Goal: Task Accomplishment & Management: Manage account settings

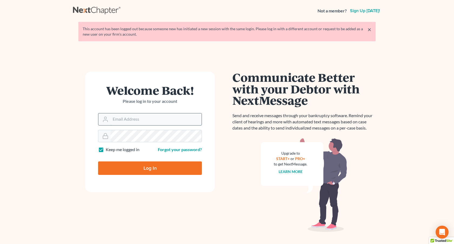
click at [125, 118] on input "Email Address" at bounding box center [156, 119] width 91 height 12
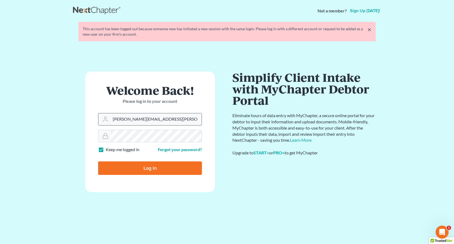
type input "peter.mullison@cbklg.com"
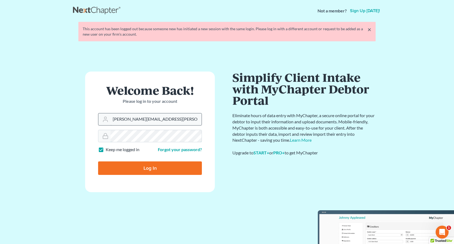
click at [98, 162] on input "Log In" at bounding box center [150, 169] width 104 height 14
type input "Thinking..."
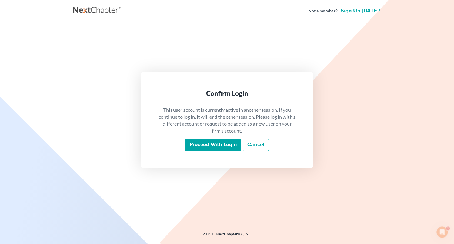
click at [207, 142] on input "Proceed with login" at bounding box center [213, 145] width 56 height 12
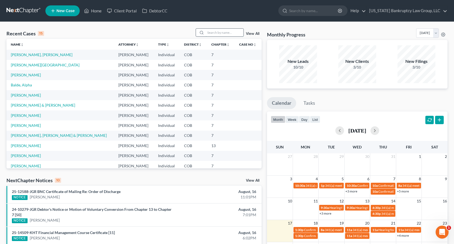
click at [219, 33] on input "search" at bounding box center [225, 33] width 38 height 8
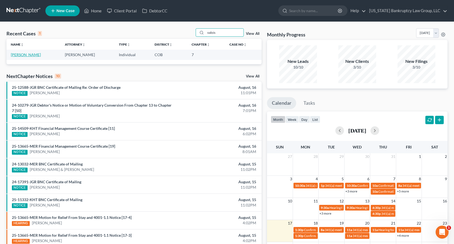
type input "valois"
click at [26, 56] on link "[PERSON_NAME]" at bounding box center [26, 54] width 30 height 5
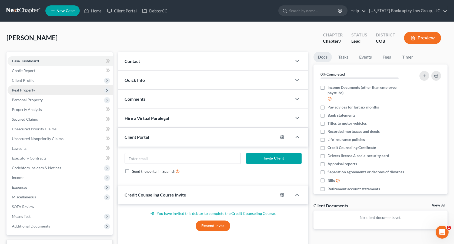
click at [36, 91] on span "Real Property" at bounding box center [60, 90] width 105 height 10
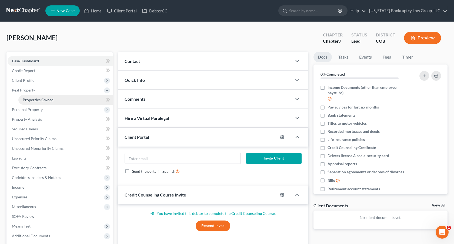
click at [41, 101] on span "Properties Owned" at bounding box center [38, 100] width 31 height 5
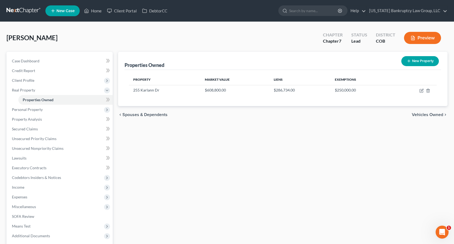
click at [31, 9] on link at bounding box center [23, 11] width 35 height 10
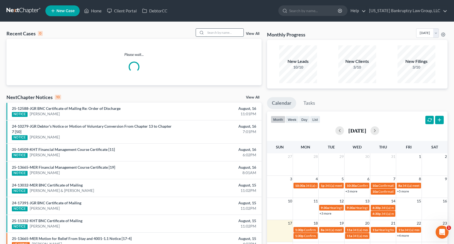
click at [210, 32] on input "search" at bounding box center [225, 33] width 38 height 8
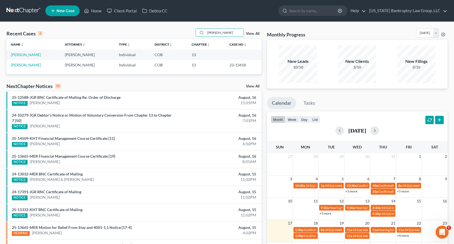
type input "dixon"
click at [29, 53] on link "[PERSON_NAME]" at bounding box center [26, 54] width 30 height 5
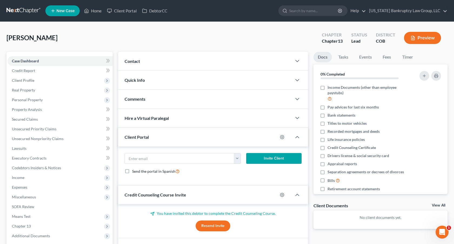
click at [32, 11] on link at bounding box center [23, 11] width 35 height 10
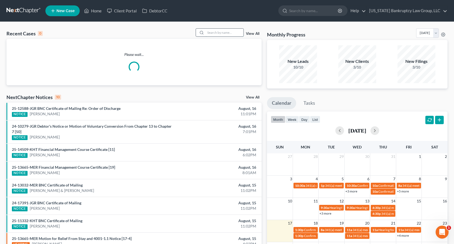
click at [222, 32] on input "search" at bounding box center [225, 33] width 38 height 8
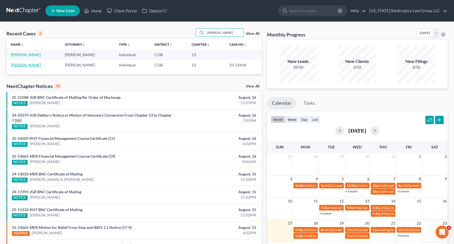
type input "dixon"
click at [28, 65] on link "Dixon, Dwayne" at bounding box center [26, 65] width 30 height 5
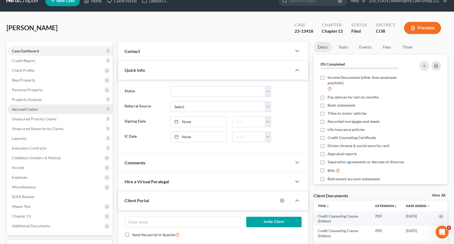
scroll to position [9, 0]
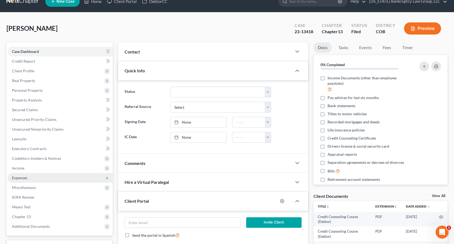
click at [42, 176] on span "Expenses" at bounding box center [60, 178] width 105 height 10
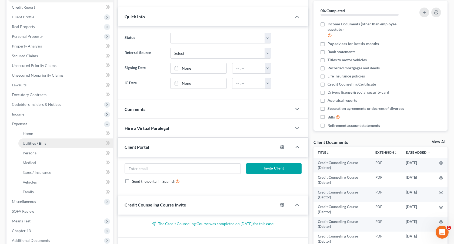
scroll to position [73, 0]
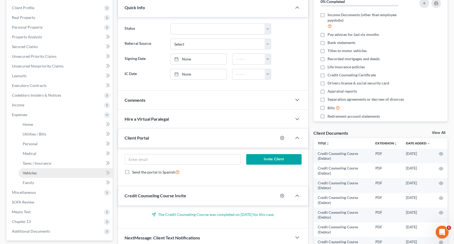
click at [35, 176] on link "Vehicles" at bounding box center [65, 173] width 94 height 10
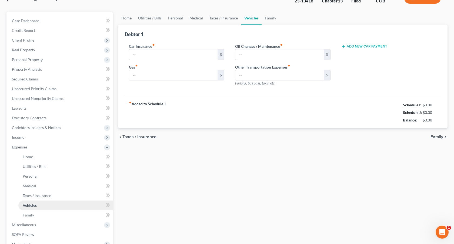
type input "160.00"
type input "250.00"
type input "0.00"
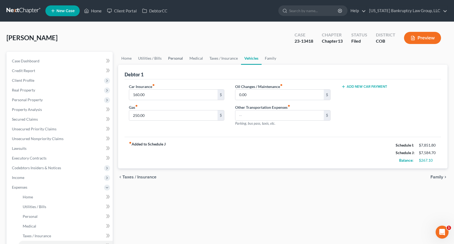
click at [179, 59] on link "Personal" at bounding box center [175, 58] width 21 height 13
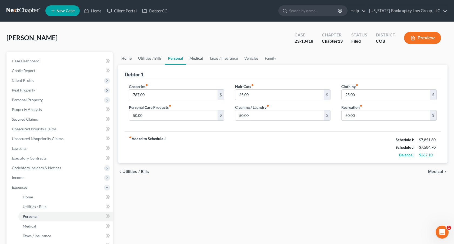
click at [196, 58] on link "Medical" at bounding box center [196, 58] width 20 height 13
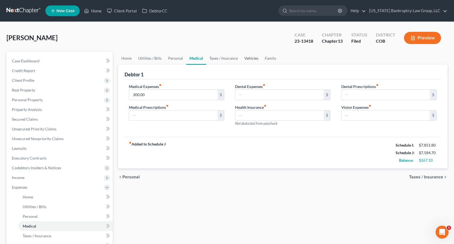
click at [247, 57] on link "Vehicles" at bounding box center [251, 58] width 21 height 13
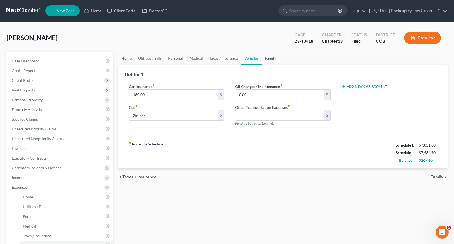
click at [274, 57] on link "Family" at bounding box center [271, 58] width 18 height 13
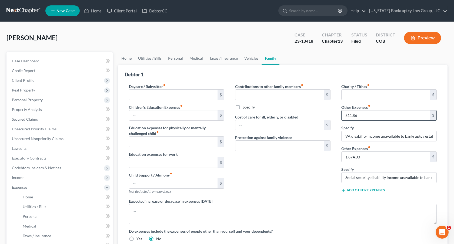
click at [347, 118] on input "811.86" at bounding box center [385, 116] width 88 height 10
type input "222.86"
click at [250, 60] on link "Vehicles" at bounding box center [251, 58] width 21 height 13
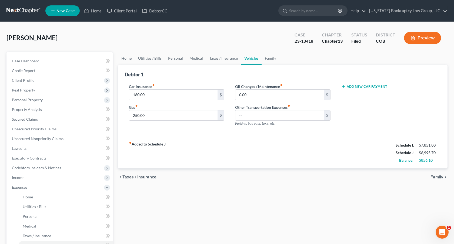
click at [353, 83] on div "Car Insurance fiber_manual_record 160.00 $ Gas fiber_manual_record 250.00 $ Oil…" at bounding box center [283, 108] width 316 height 58
click at [353, 86] on button "Add New Car Payment" at bounding box center [364, 87] width 46 height 4
click at [353, 95] on input "text" at bounding box center [381, 95] width 80 height 10
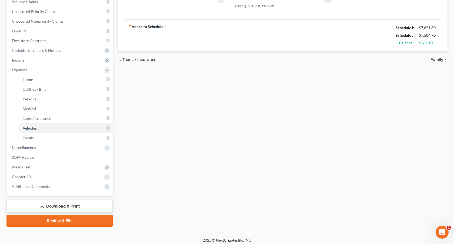
scroll to position [120, 0]
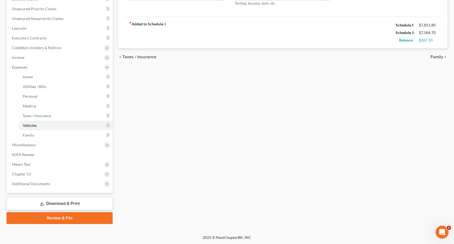
type input "589.00"
click at [71, 200] on link "Download & Print" at bounding box center [59, 203] width 106 height 13
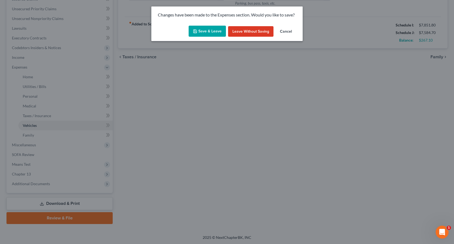
click at [219, 28] on button "Save & Leave" at bounding box center [207, 31] width 37 height 11
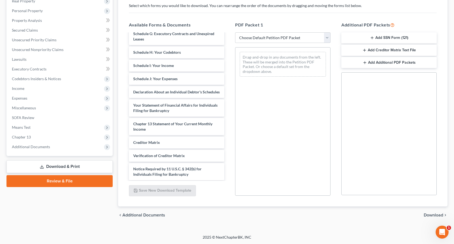
scroll to position [289, 0]
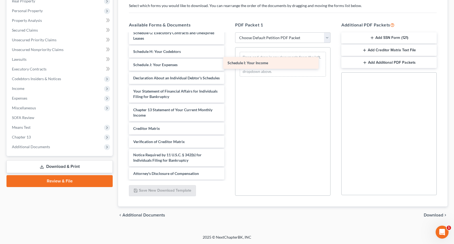
drag, startPoint x: 173, startPoint y: 65, endPoint x: 267, endPoint y: 65, distance: 94.3
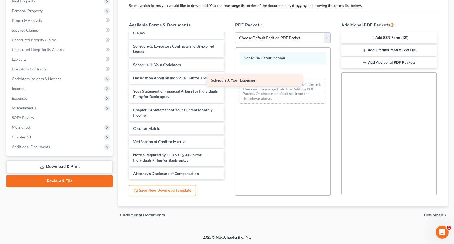
scroll to position [280, 0]
drag, startPoint x: 181, startPoint y: 64, endPoint x: 270, endPoint y: 89, distance: 92.5
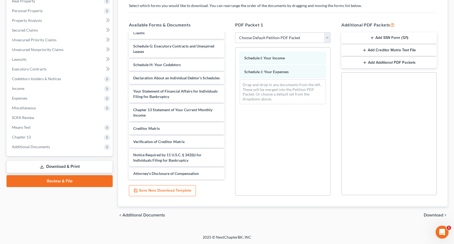
click at [430, 214] on span "Download" at bounding box center [433, 215] width 19 height 4
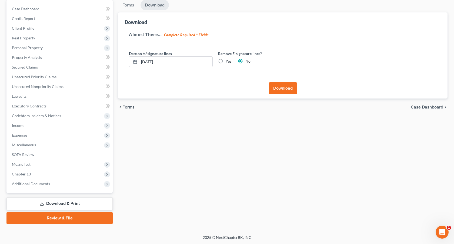
click at [284, 86] on button "Download" at bounding box center [283, 88] width 28 height 12
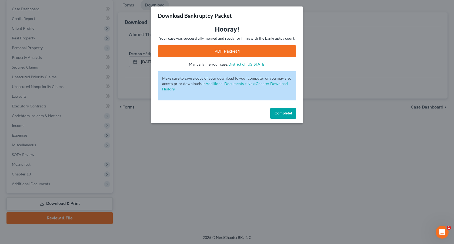
click at [278, 53] on link "PDF Packet 1" at bounding box center [227, 51] width 138 height 12
click at [285, 111] on button "Complete!" at bounding box center [283, 113] width 26 height 11
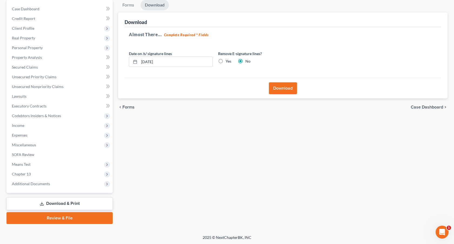
scroll to position [0, 0]
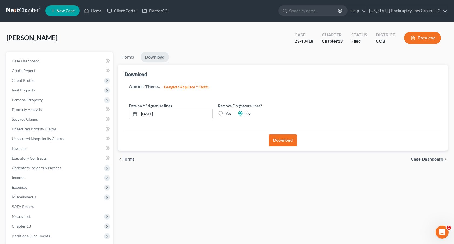
click at [30, 11] on link at bounding box center [23, 11] width 35 height 10
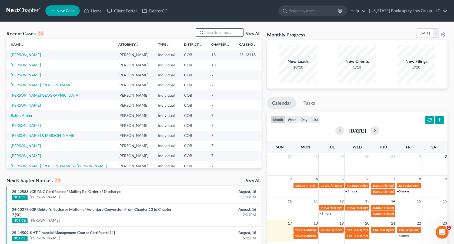
click at [213, 33] on input "search" at bounding box center [225, 33] width 38 height 8
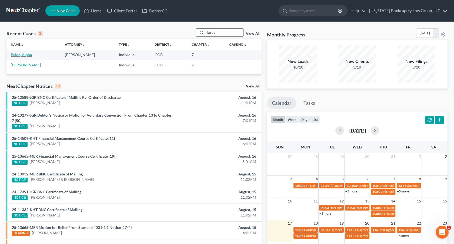
type input "balde"
click at [29, 55] on link "Balde, Alpha" at bounding box center [21, 54] width 21 height 5
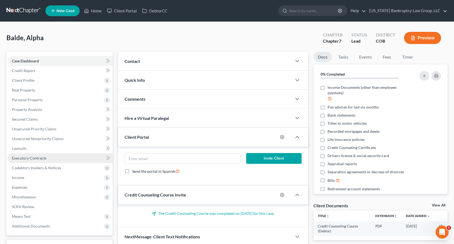
click at [33, 160] on span "Executory Contracts" at bounding box center [29, 158] width 35 height 5
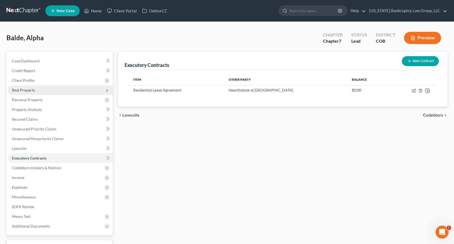
click at [29, 92] on span "Real Property" at bounding box center [23, 90] width 23 height 5
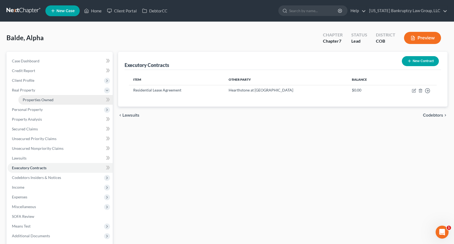
click at [33, 99] on span "Properties Owned" at bounding box center [38, 100] width 31 height 5
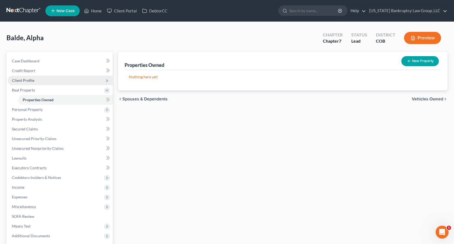
click at [29, 79] on span "Client Profile" at bounding box center [23, 80] width 22 height 5
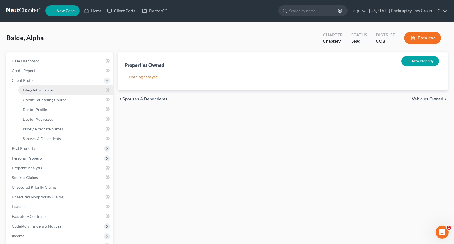
click at [39, 92] on span "Filing Information" at bounding box center [38, 90] width 31 height 5
select select "1"
select select "0"
select select "5"
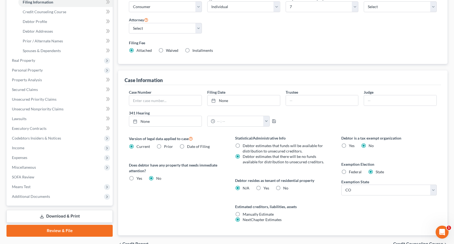
scroll to position [96, 0]
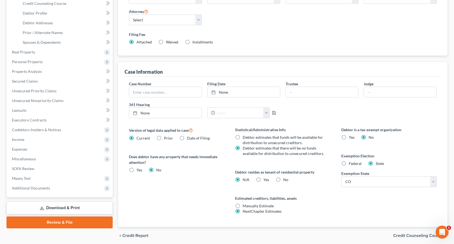
click at [263, 179] on label "Yes Yes" at bounding box center [266, 179] width 6 height 5
click at [266, 179] on input "Yes Yes" at bounding box center [268, 179] width 4 height 4
radio input "true"
radio input "false"
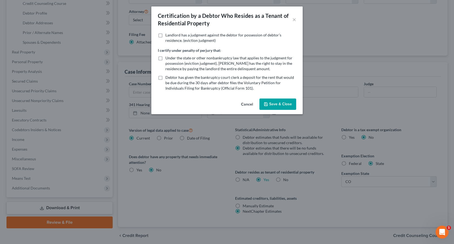
click at [275, 102] on button "Save & Close" at bounding box center [277, 104] width 37 height 11
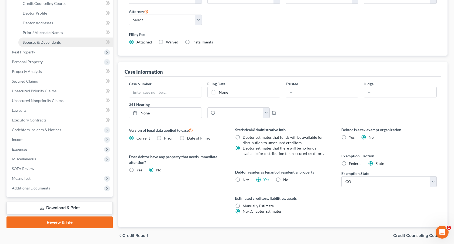
click at [44, 40] on span "Spouses & Dependents" at bounding box center [42, 42] width 38 height 5
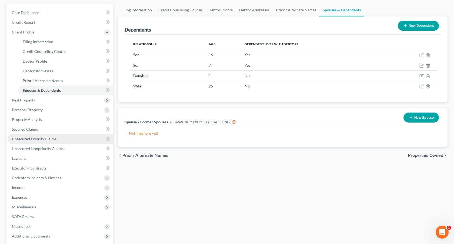
scroll to position [58, 0]
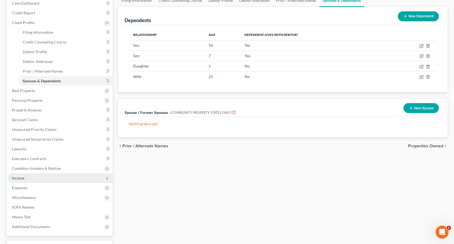
click at [34, 178] on span "Income" at bounding box center [60, 178] width 105 height 10
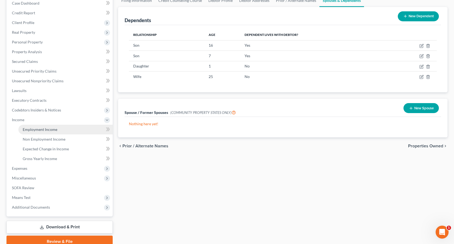
click at [48, 132] on link "Employment Income" at bounding box center [65, 130] width 94 height 10
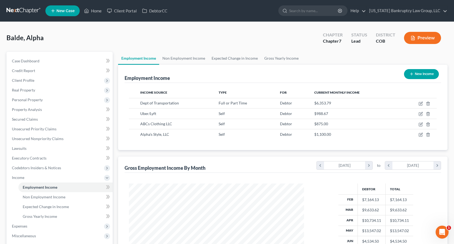
scroll to position [97, 186]
click at [186, 59] on link "Non Employment Income" at bounding box center [183, 58] width 49 height 13
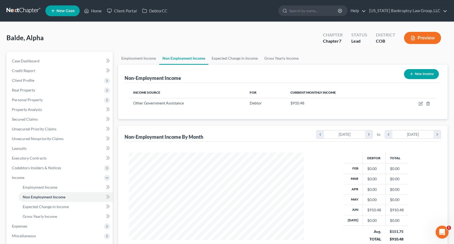
scroll to position [97, 186]
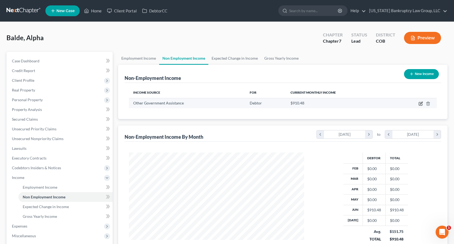
click at [422, 102] on icon "button" at bounding box center [421, 103] width 2 height 2
select select "5"
select select "0"
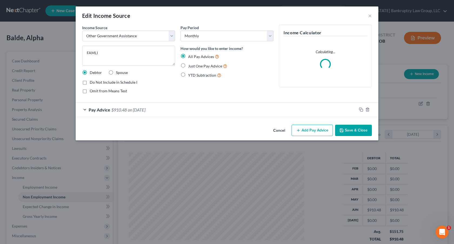
click at [311, 111] on div "Pay Advice $910.48 on 06/23/2025" at bounding box center [216, 110] width 281 height 14
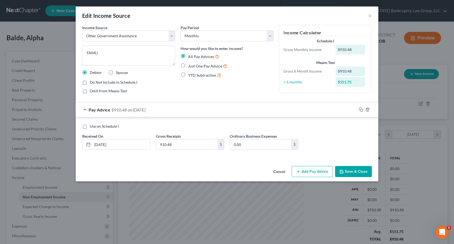
click at [285, 171] on button "Cancel" at bounding box center [279, 172] width 21 height 11
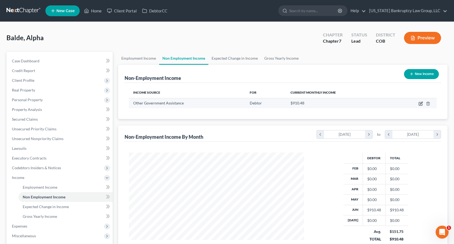
click at [422, 103] on icon "button" at bounding box center [420, 103] width 3 height 3
select select "5"
select select "0"
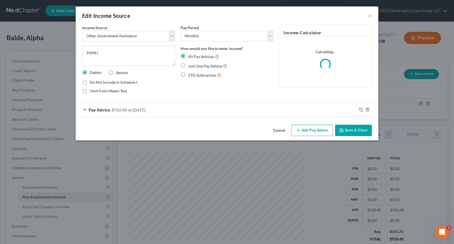
click at [90, 82] on label "Do Not Include in Schedule I" at bounding box center [114, 82] width 48 height 5
click at [92, 82] on input "Do Not Include in Schedule I" at bounding box center [94, 82] width 4 height 4
checkbox input "true"
click at [355, 130] on button "Save & Close" at bounding box center [353, 130] width 37 height 11
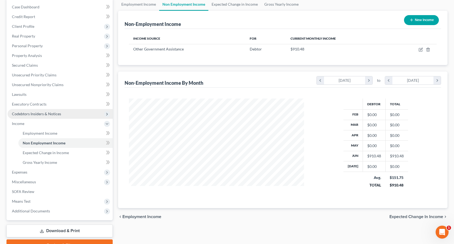
scroll to position [81, 0]
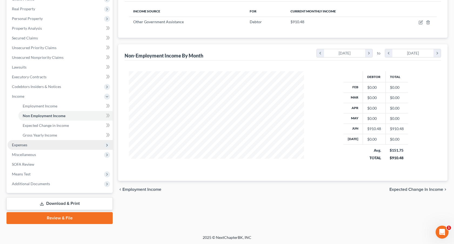
click at [37, 144] on span "Expenses" at bounding box center [60, 145] width 105 height 10
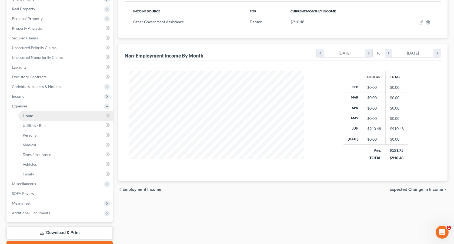
click at [37, 117] on link "Home" at bounding box center [65, 116] width 94 height 10
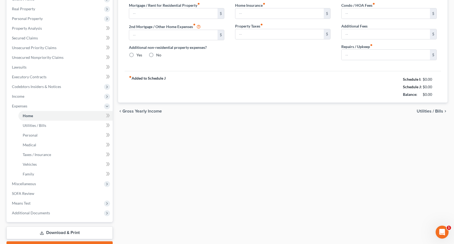
type input "2,000.00"
type input "0.00"
radio input "true"
type input "300.00"
type input "0.00"
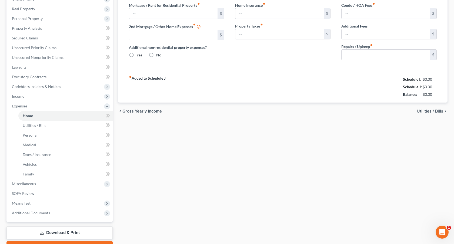
type input "0.00"
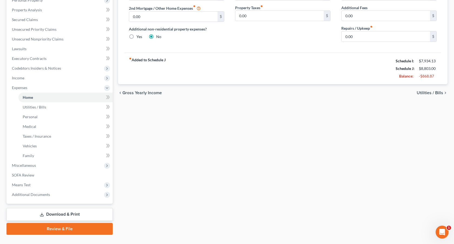
scroll to position [111, 0]
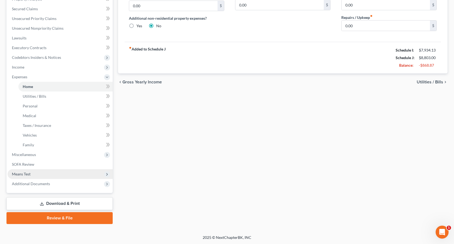
click at [36, 172] on span "Means Test" at bounding box center [60, 174] width 105 height 10
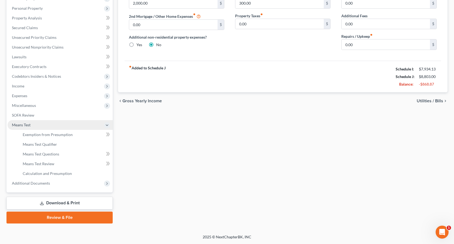
scroll to position [91, 0]
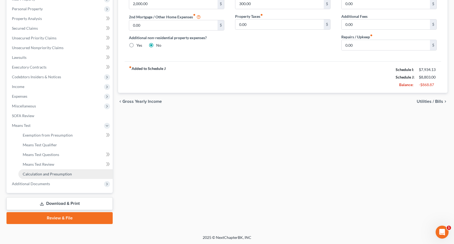
click at [53, 174] on span "Calculation and Presumption" at bounding box center [47, 174] width 49 height 5
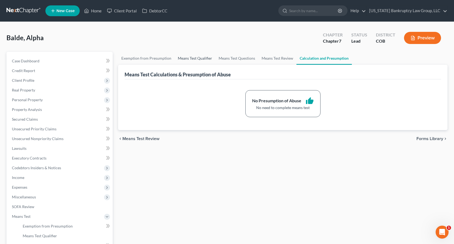
click at [200, 57] on link "Means Test Qualifier" at bounding box center [195, 58] width 41 height 13
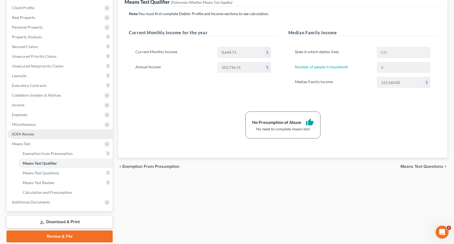
scroll to position [91, 0]
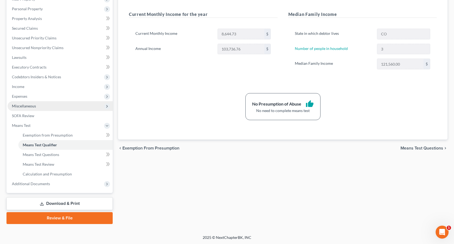
click at [32, 107] on span "Miscellaneous" at bounding box center [24, 106] width 24 height 5
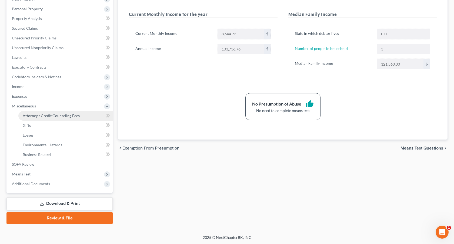
click at [41, 116] on span "Attorney / Credit Counseling Fees" at bounding box center [51, 115] width 57 height 5
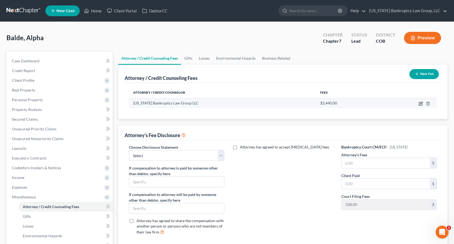
click at [422, 104] on icon "button" at bounding box center [420, 103] width 3 height 3
select select "5"
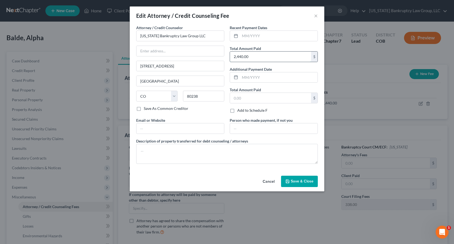
click at [237, 59] on input "2,440.00" at bounding box center [270, 57] width 81 height 10
type input "2,500.00"
click at [294, 177] on button "Save & Close" at bounding box center [299, 181] width 37 height 11
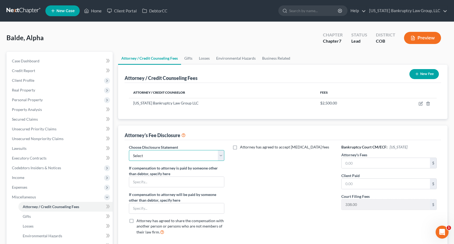
click at [177, 157] on select "Select Disclosure" at bounding box center [176, 155] width 95 height 11
select select "0"
click at [129, 150] on select "Select Disclosure" at bounding box center [176, 155] width 95 height 11
click at [344, 160] on input "text" at bounding box center [385, 163] width 88 height 10
type input "2,500.00"
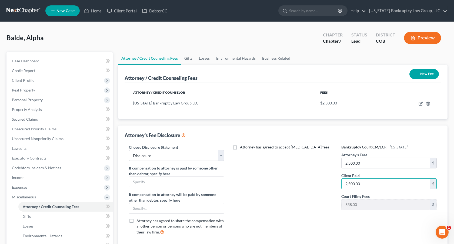
type input "2,500.00"
click at [266, 199] on div "Attorney has agreed to accept retainer fees" at bounding box center [283, 192] width 106 height 95
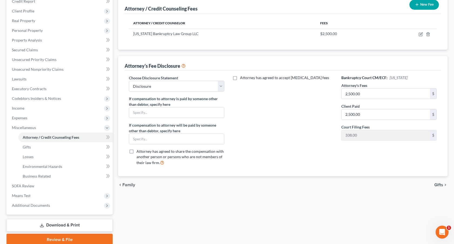
scroll to position [91, 0]
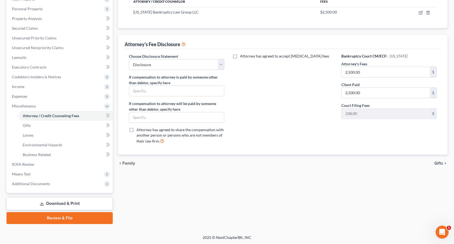
click at [103, 200] on link "Download & Print" at bounding box center [59, 203] width 106 height 13
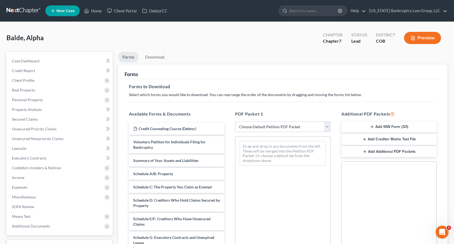
click at [251, 126] on select "Choose Default Petition PDF Packet Complete Bankruptcy Petition (all forms and …" at bounding box center [282, 127] width 95 height 11
select select "0"
click at [235, 122] on select "Choose Default Petition PDF Packet Complete Bankruptcy Petition (all forms and …" at bounding box center [282, 127] width 95 height 11
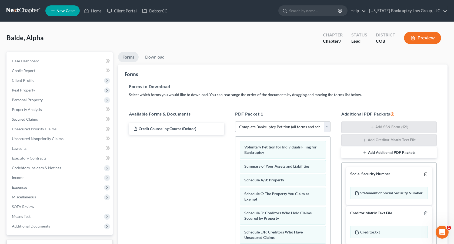
click at [425, 174] on line "button" at bounding box center [425, 174] width 0 height 1
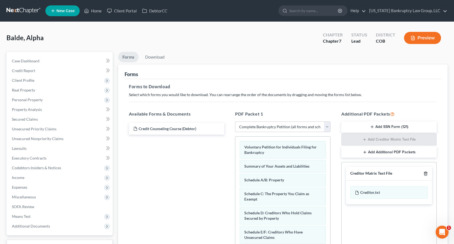
click at [425, 174] on line "button" at bounding box center [425, 174] width 0 height 1
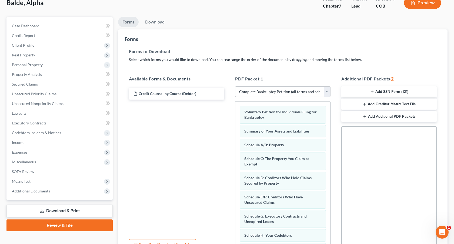
scroll to position [89, 0]
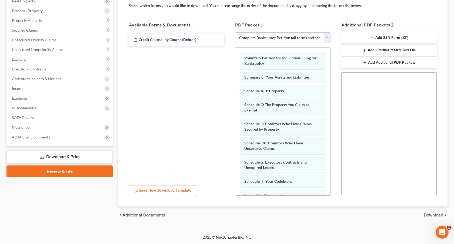
click at [433, 215] on span "Download" at bounding box center [433, 215] width 19 height 4
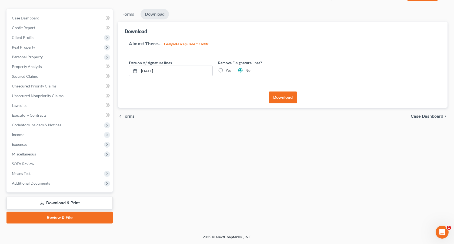
scroll to position [42, 0]
click at [286, 98] on button "Download" at bounding box center [283, 98] width 28 height 12
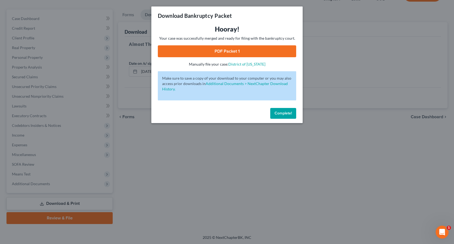
click at [195, 52] on link "PDF Packet 1" at bounding box center [227, 51] width 138 height 12
click at [286, 114] on span "Complete!" at bounding box center [282, 113] width 17 height 5
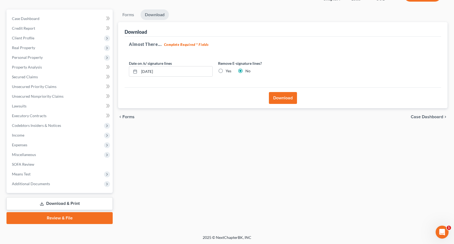
scroll to position [0, 0]
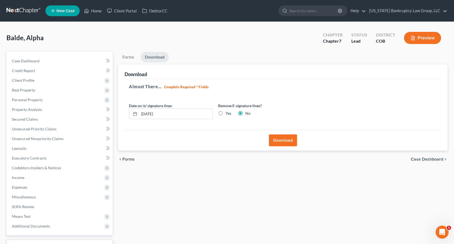
click at [25, 11] on link at bounding box center [23, 11] width 35 height 10
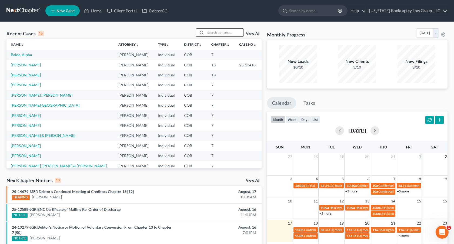
click at [211, 34] on input "search" at bounding box center [225, 33] width 38 height 8
click at [250, 33] on link "View All" at bounding box center [253, 34] width 14 height 4
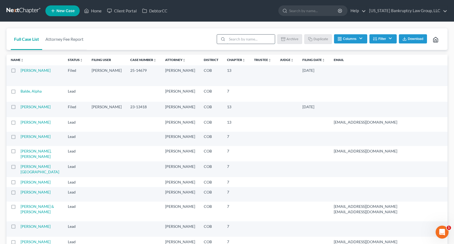
click at [236, 40] on input "search" at bounding box center [251, 39] width 48 height 9
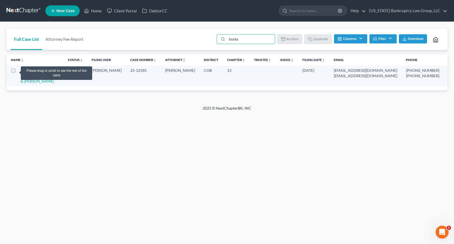
click at [18, 72] on label at bounding box center [18, 72] width 0 height 0
type input "busta"
click at [21, 71] on input "checkbox" at bounding box center [23, 70] width 4 height 4
checkbox input "true"
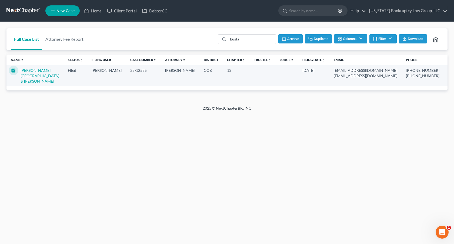
click at [315, 38] on button "Duplicate" at bounding box center [318, 38] width 27 height 9
click at [251, 40] on input "busta" at bounding box center [251, 39] width 48 height 9
type input "busta"
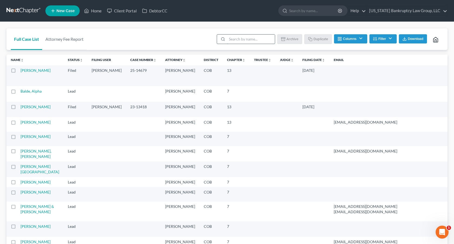
click at [243, 42] on input "search" at bounding box center [251, 39] width 48 height 9
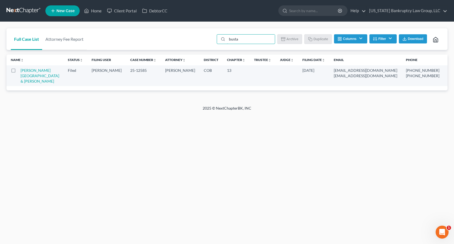
click at [18, 72] on label at bounding box center [18, 72] width 0 height 0
type input "busta"
click at [21, 71] on input "checkbox" at bounding box center [23, 70] width 4 height 4
checkbox input "true"
click at [315, 39] on button "Duplicate" at bounding box center [318, 38] width 27 height 9
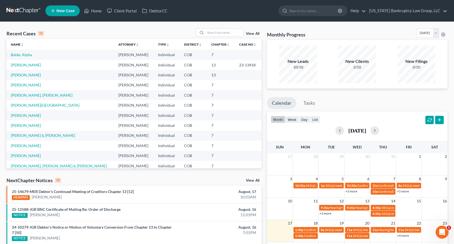
click at [255, 34] on link "View All" at bounding box center [253, 34] width 14 height 4
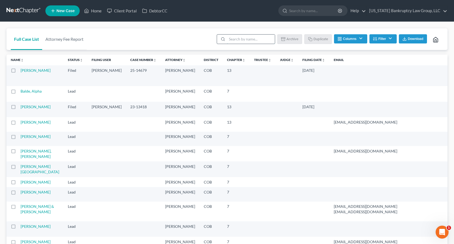
click at [246, 40] on input "search" at bounding box center [251, 39] width 48 height 9
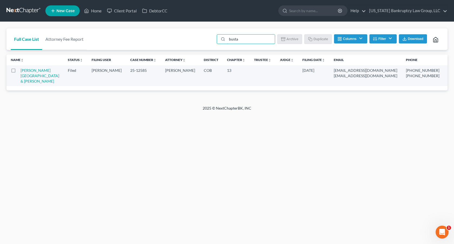
click at [18, 72] on label at bounding box center [18, 72] width 0 height 0
type input "busta"
click at [21, 71] on input "checkbox" at bounding box center [23, 70] width 4 height 4
checkbox input "true"
click at [362, 39] on button "Columns" at bounding box center [350, 38] width 33 height 9
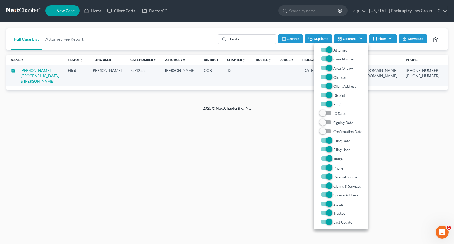
click at [363, 28] on div "busta Batch Download Archive Un-archive Duplicate Columns Attorney Case Number …" at bounding box center [329, 39] width 229 height 22
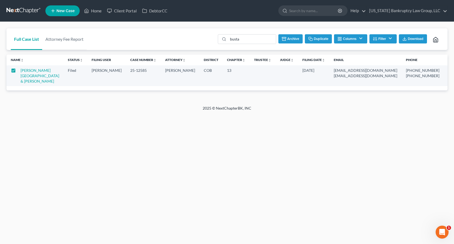
click at [318, 41] on button "Duplicate" at bounding box center [318, 38] width 27 height 9
click at [366, 13] on link "Help" at bounding box center [357, 11] width 18 height 10
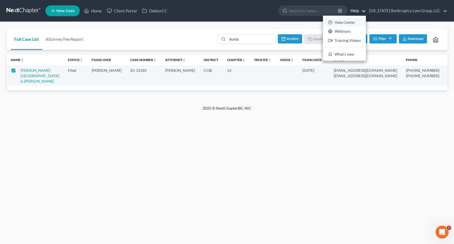
click at [348, 24] on link "Help Center" at bounding box center [344, 22] width 43 height 9
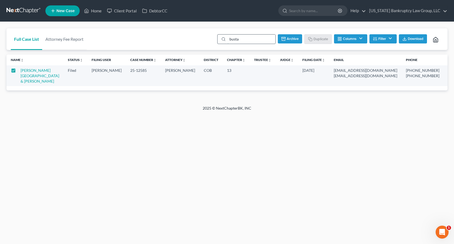
click at [244, 40] on input "busta" at bounding box center [251, 39] width 48 height 9
click at [18, 72] on label at bounding box center [18, 72] width 0 height 0
type input "busta"
click at [21, 71] on input "checkbox" at bounding box center [23, 70] width 4 height 4
click at [18, 72] on label at bounding box center [18, 72] width 0 height 0
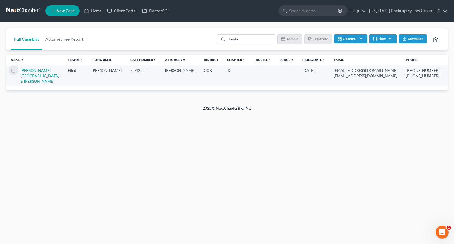
click at [21, 71] on input "checkbox" at bounding box center [23, 70] width 4 height 4
checkbox input "true"
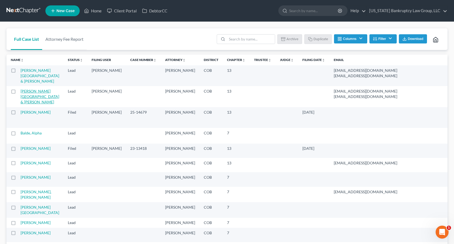
click at [31, 104] on link "[PERSON_NAME][GEOGRAPHIC_DATA] & [PERSON_NAME]" at bounding box center [40, 96] width 39 height 15
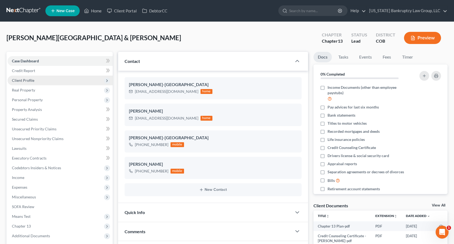
click at [76, 78] on span "Client Profile" at bounding box center [60, 81] width 105 height 10
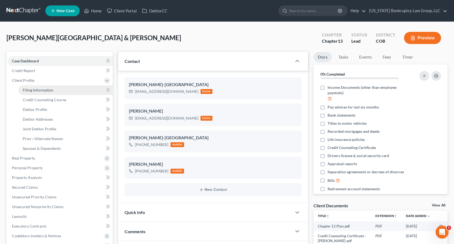
click at [65, 93] on link "Filing Information" at bounding box center [65, 90] width 94 height 10
select select "1"
select select "3"
select select "11"
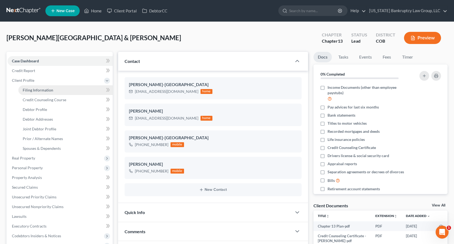
select select "0"
select select "5"
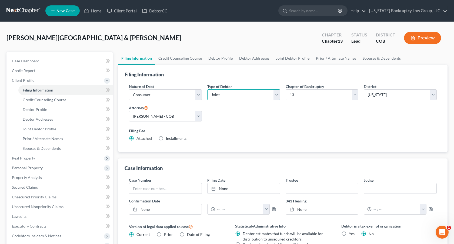
click at [223, 94] on select "Select Individual Joint" at bounding box center [243, 94] width 73 height 11
select select "0"
click at [207, 89] on select "Select Individual Joint" at bounding box center [243, 94] width 73 height 11
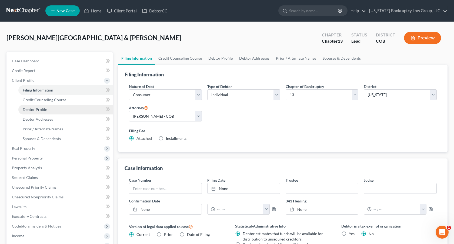
click at [44, 112] on link "Debtor Profile" at bounding box center [65, 110] width 94 height 10
select select "1"
select select "3"
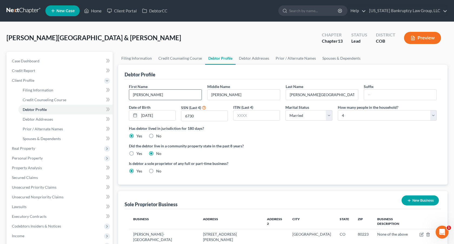
click at [133, 95] on input "Erin" at bounding box center [165, 95] width 72 height 10
type input "Joshua"
click at [49, 88] on span "Filing Information" at bounding box center [38, 90] width 31 height 5
select select "1"
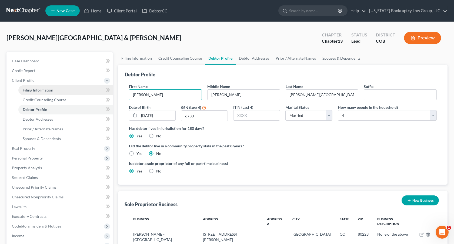
select select "0"
select select "3"
select select "11"
select select "0"
select select "5"
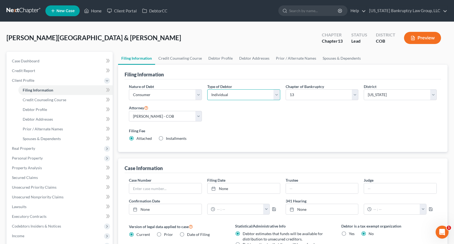
click at [213, 93] on select "Select Individual Joint" at bounding box center [243, 94] width 73 height 11
select select "1"
click at [207, 89] on select "Select Individual Joint" at bounding box center [243, 94] width 73 height 11
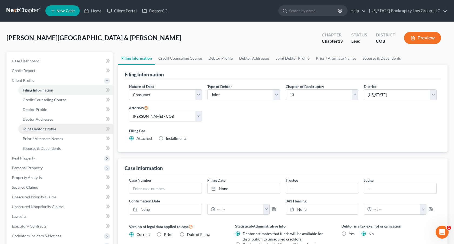
click at [52, 131] on link "Joint Debtor Profile" at bounding box center [65, 129] width 94 height 10
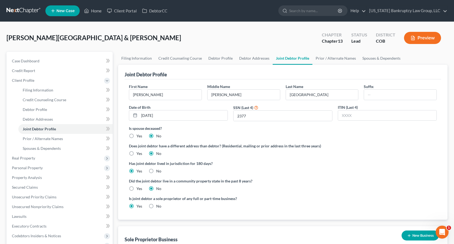
click at [32, 8] on link at bounding box center [23, 11] width 35 height 10
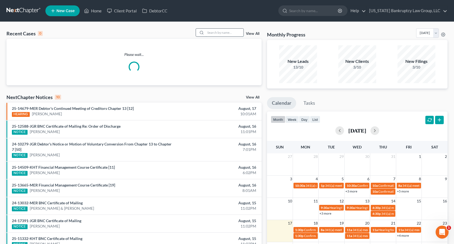
click at [218, 34] on input "search" at bounding box center [225, 33] width 38 height 8
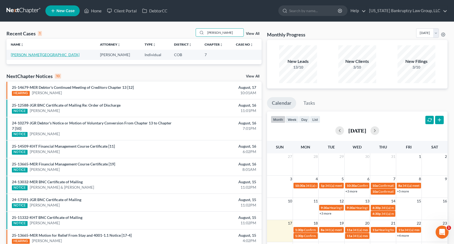
type input "gass"
click at [26, 54] on link "[PERSON_NAME][GEOGRAPHIC_DATA]" at bounding box center [45, 54] width 69 height 5
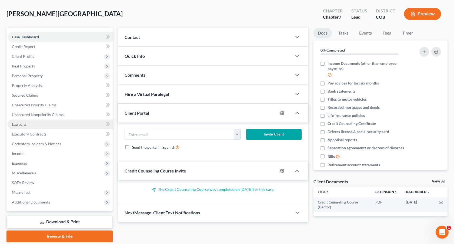
scroll to position [42, 0]
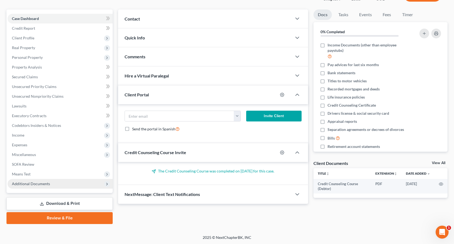
click at [41, 182] on span "Additional Documents" at bounding box center [31, 184] width 38 height 5
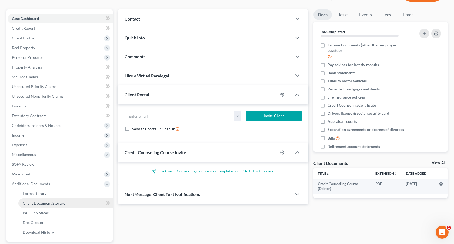
click at [50, 202] on span "Client Document Storage" at bounding box center [44, 203] width 42 height 5
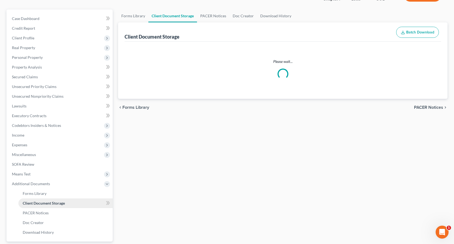
scroll to position [0, 0]
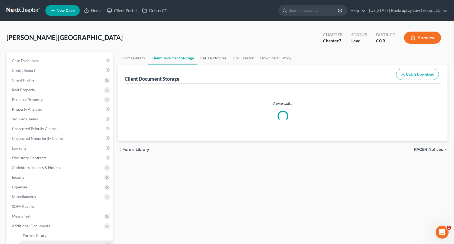
select select "5"
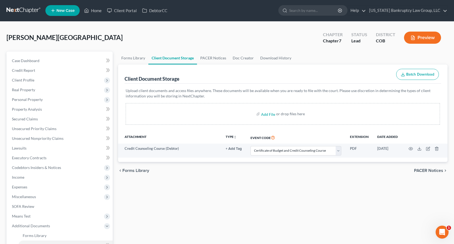
scroll to position [0, 0]
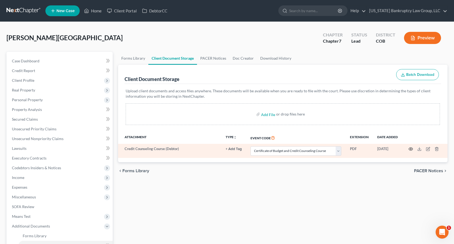
click at [410, 149] on icon "button" at bounding box center [411, 149] width 4 height 4
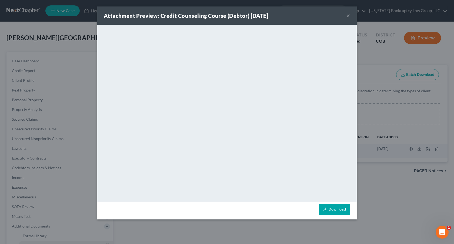
click at [347, 16] on button "×" at bounding box center [348, 15] width 4 height 6
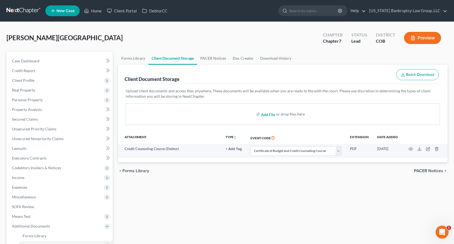
click at [268, 115] on input "file" at bounding box center [267, 114] width 13 height 10
type input "C:\fakepath\Paystubs for Filing.pdf"
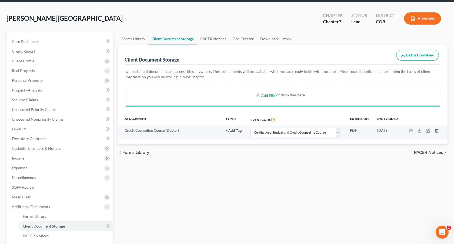
scroll to position [23, 0]
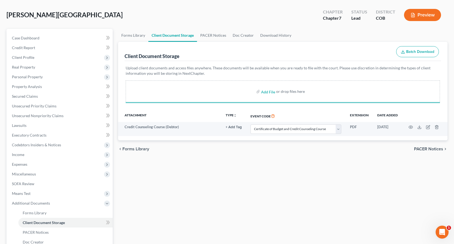
select select "5"
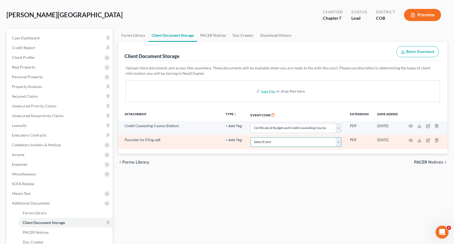
click at [277, 143] on select "Select Event 1009-1.1 Notice of Amendments 20 Largest Unsecured Creditors Amend…" at bounding box center [295, 142] width 91 height 9
select select "28"
click at [251, 138] on select "Select Event 1009-1.1 Notice of Amendments 20 Largest Unsecured Creditors Amend…" at bounding box center [295, 142] width 91 height 9
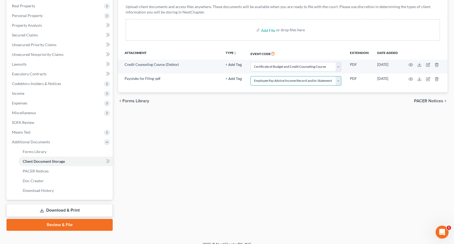
scroll to position [91, 0]
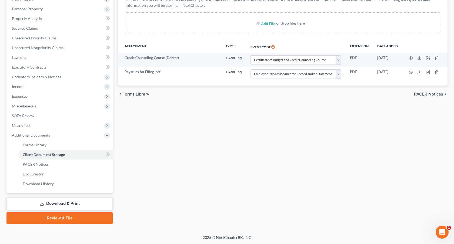
click at [96, 204] on link "Download & Print" at bounding box center [59, 203] width 106 height 13
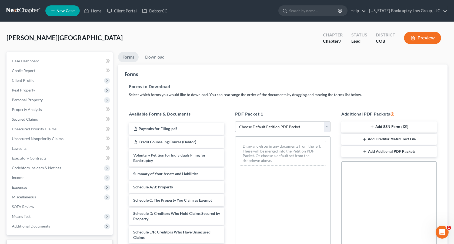
click at [360, 127] on button "Add SSN Form (121)" at bounding box center [388, 127] width 95 height 11
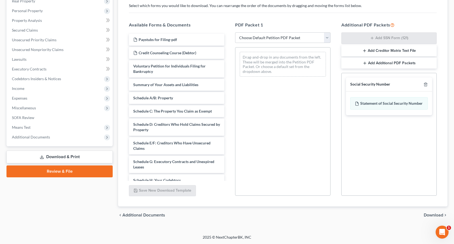
click at [428, 216] on span "Download" at bounding box center [433, 215] width 19 height 4
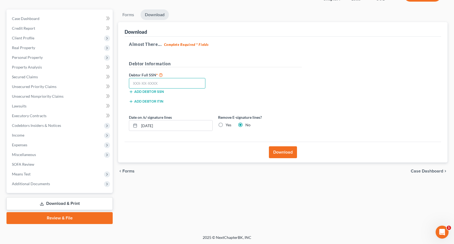
click at [188, 85] on input "text" at bounding box center [167, 83] width 76 height 11
click at [184, 83] on input "text" at bounding box center [167, 83] width 76 height 11
type input "106-58-1220"
click at [284, 155] on button "Download" at bounding box center [283, 152] width 28 height 12
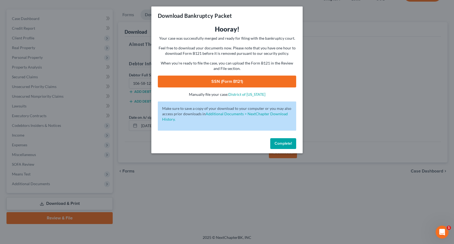
click at [233, 82] on link "SSN (Form B121)" at bounding box center [227, 82] width 138 height 12
click at [275, 145] on span "Complete!" at bounding box center [282, 143] width 17 height 5
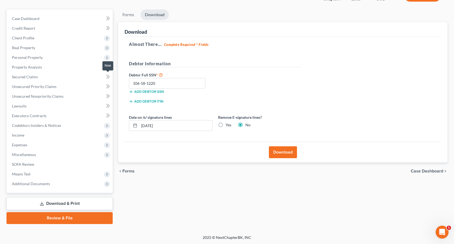
scroll to position [0, 0]
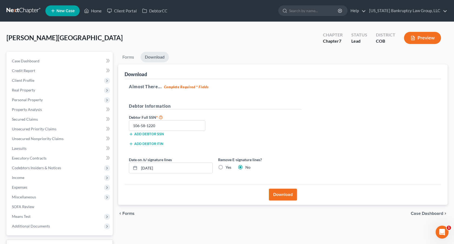
click at [31, 9] on link at bounding box center [23, 11] width 35 height 10
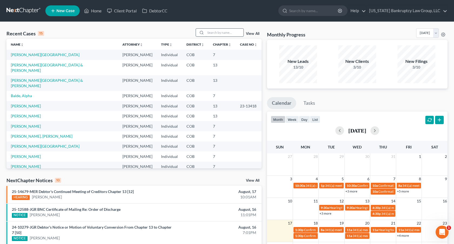
click at [213, 33] on input "search" at bounding box center [225, 33] width 38 height 8
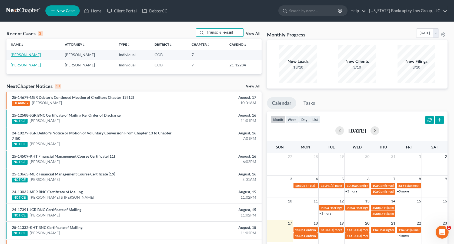
type input "[PERSON_NAME]"
click at [28, 56] on link "[PERSON_NAME]" at bounding box center [26, 54] width 30 height 5
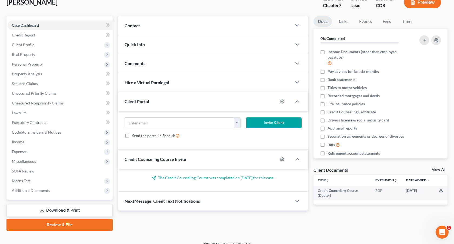
scroll to position [42, 0]
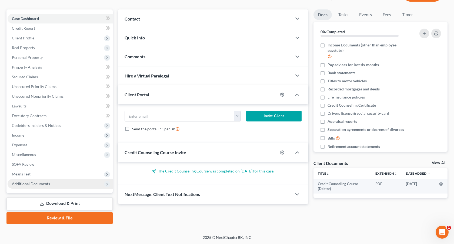
click at [42, 185] on span "Additional Documents" at bounding box center [31, 184] width 38 height 5
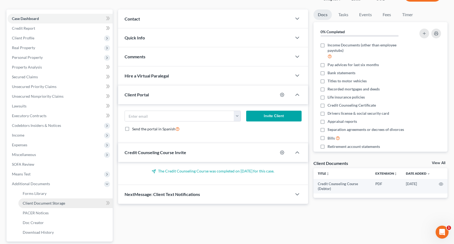
click at [54, 202] on span "Client Document Storage" at bounding box center [44, 203] width 42 height 5
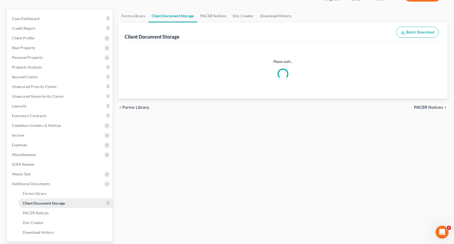
scroll to position [0, 0]
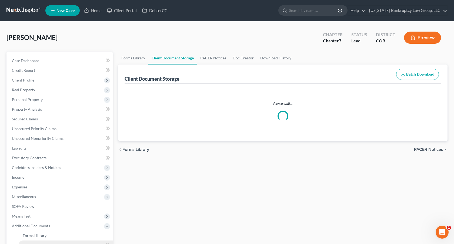
select select "5"
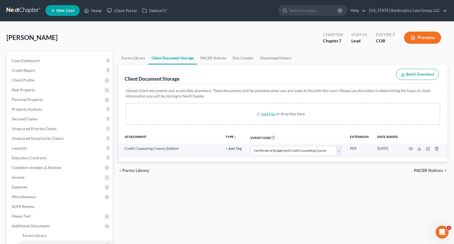
scroll to position [0, 0]
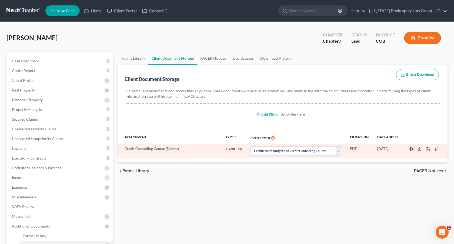
click at [412, 151] on icon "button" at bounding box center [411, 149] width 4 height 4
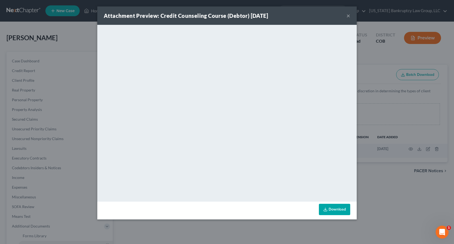
click at [349, 16] on button "×" at bounding box center [348, 15] width 4 height 6
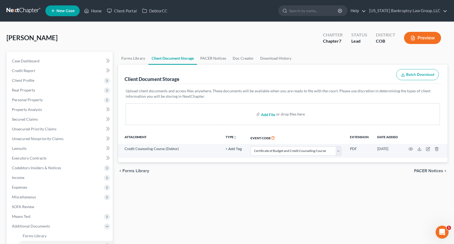
click at [266, 115] on input "file" at bounding box center [267, 114] width 13 height 10
type input "C:\fakepath\Paystubs for Filing.pdf"
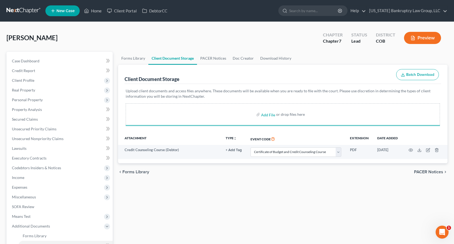
select select "5"
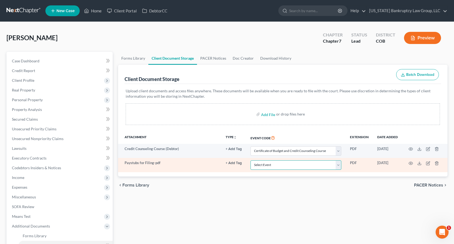
click at [309, 165] on select "Select Event 1009-1.1 Notice of Amendments 20 Largest Unsecured Creditors Amend…" at bounding box center [295, 164] width 91 height 9
select select "28"
click at [251, 160] on select "Select Event 1009-1.1 Notice of Amendments 20 Largest Unsecured Creditors Amend…" at bounding box center [295, 164] width 91 height 9
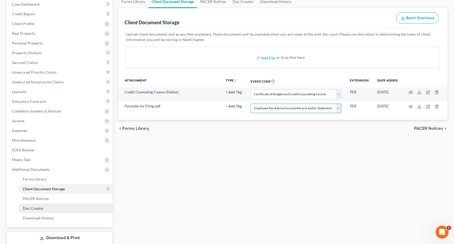
scroll to position [91, 0]
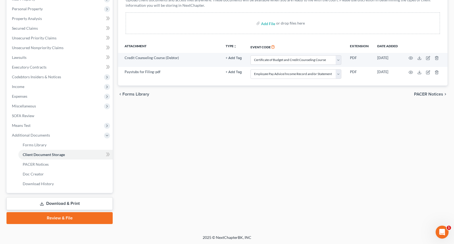
click at [85, 199] on link "Download & Print" at bounding box center [59, 203] width 106 height 13
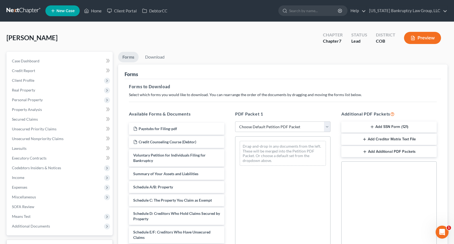
click at [369, 123] on button "Add SSN Form (121)" at bounding box center [388, 127] width 95 height 11
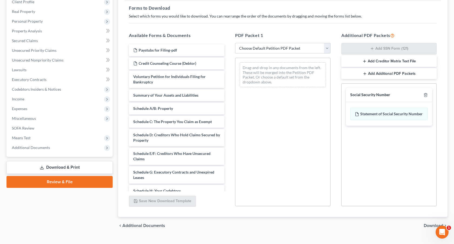
scroll to position [89, 0]
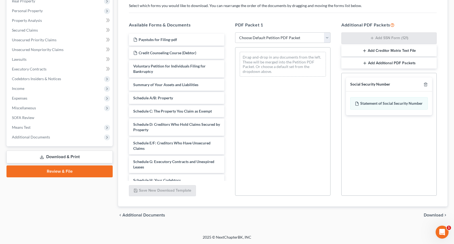
click at [432, 214] on span "Download" at bounding box center [433, 215] width 19 height 4
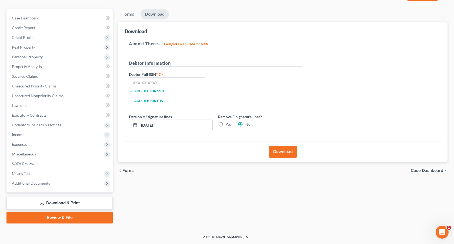
scroll to position [42, 0]
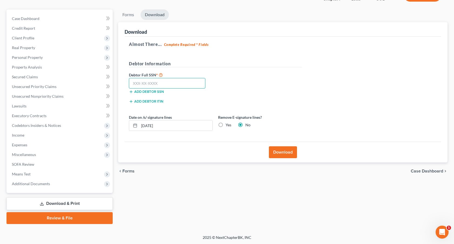
click at [192, 86] on input "text" at bounding box center [167, 83] width 76 height 11
type input "464-85-0112"
click at [279, 151] on button "Download" at bounding box center [283, 152] width 28 height 12
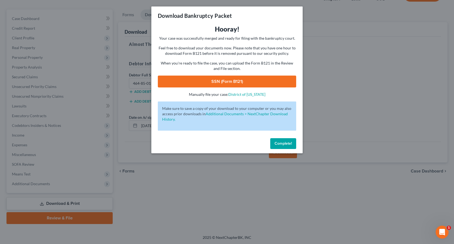
click at [256, 89] on div "Hooray! Your case was successfully merged and ready for filing with the bankrup…" at bounding box center [227, 61] width 138 height 72
click at [257, 85] on link "SSN (Form B121)" at bounding box center [227, 82] width 138 height 12
click at [283, 138] on button "Complete!" at bounding box center [283, 143] width 26 height 11
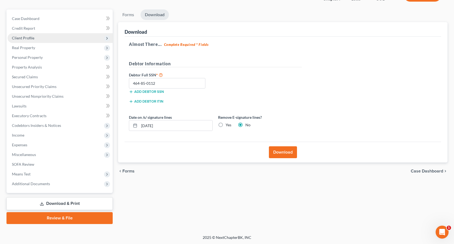
scroll to position [0, 0]
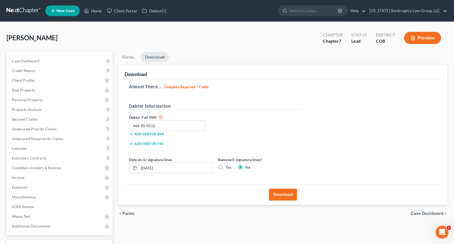
click at [34, 6] on link at bounding box center [23, 11] width 35 height 10
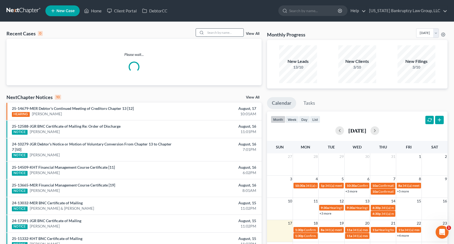
click at [224, 33] on input "search" at bounding box center [225, 33] width 38 height 8
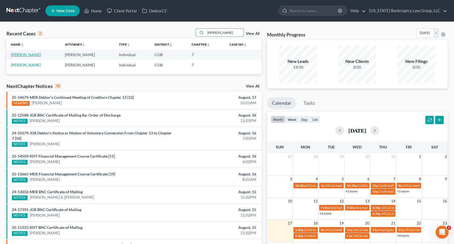
type input "[PERSON_NAME]"
click at [29, 54] on link "[PERSON_NAME]" at bounding box center [26, 54] width 30 height 5
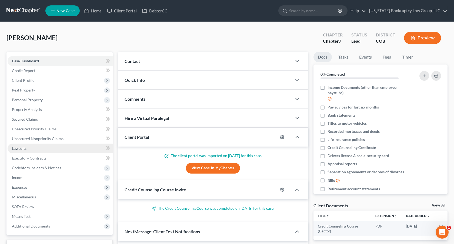
scroll to position [75, 0]
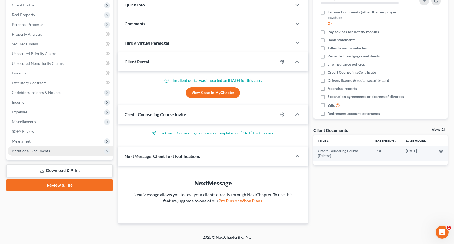
click at [43, 151] on span "Additional Documents" at bounding box center [31, 151] width 38 height 5
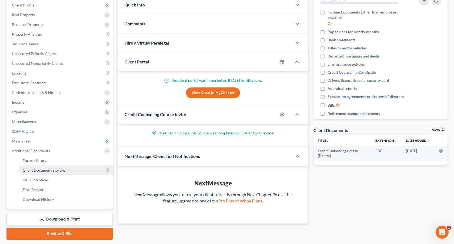
click at [49, 171] on span "Client Document Storage" at bounding box center [44, 170] width 42 height 5
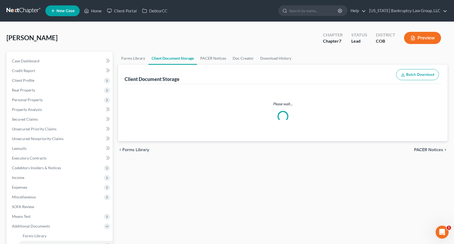
select select "5"
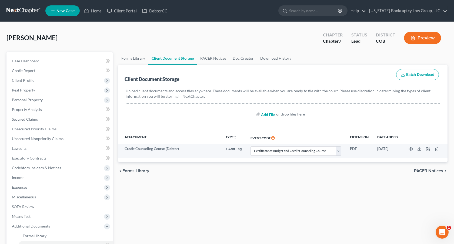
click at [266, 114] on input "file" at bounding box center [267, 114] width 13 height 10
type input "C:\fakepath\Paystubs for Filing.pdf"
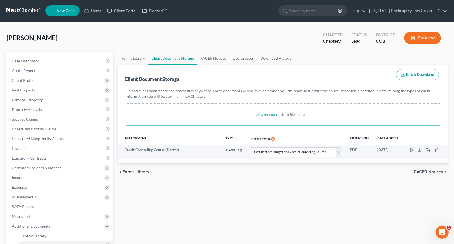
select select "5"
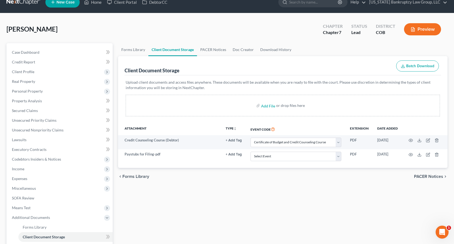
scroll to position [11, 0]
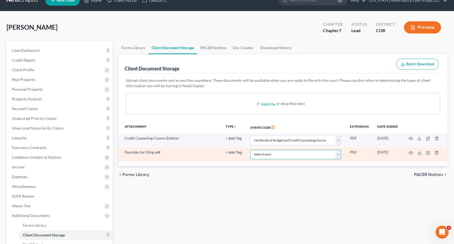
click at [274, 155] on select "Select Event 1009-1.1 Notice of Amendments 20 Largest Unsecured Creditors Amend…" at bounding box center [295, 154] width 91 height 9
select select "28"
click at [251, 150] on select "Select Event 1009-1.1 Notice of Amendments 20 Largest Unsecured Creditors Amend…" at bounding box center [295, 154] width 91 height 9
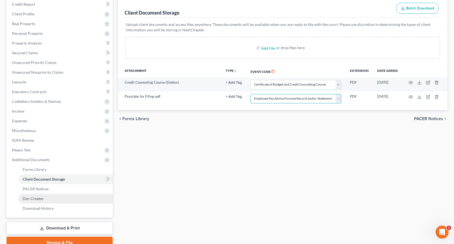
scroll to position [91, 0]
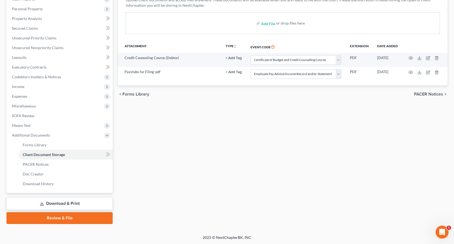
click at [73, 204] on link "Download & Print" at bounding box center [59, 203] width 106 height 13
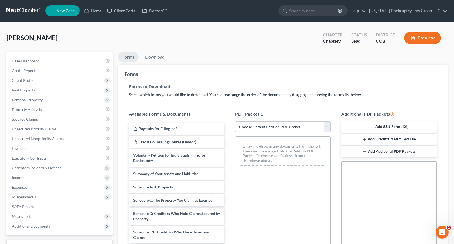
click at [364, 125] on button "Add SSN Form (121)" at bounding box center [388, 127] width 95 height 11
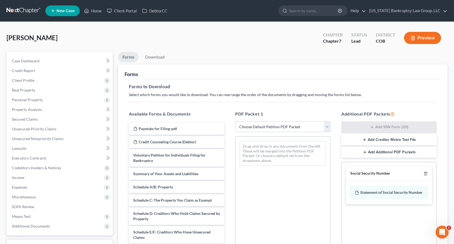
scroll to position [89, 0]
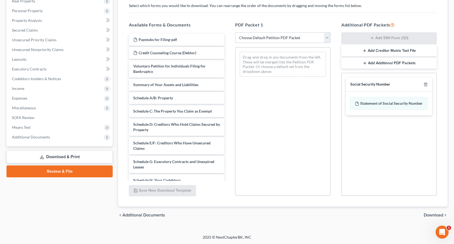
click at [426, 215] on span "Download" at bounding box center [433, 215] width 19 height 4
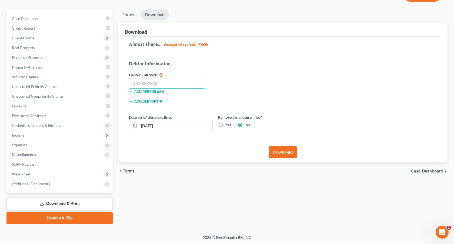
click at [191, 81] on input "text" at bounding box center [167, 83] width 76 height 11
click at [143, 84] on input "text" at bounding box center [167, 83] width 76 height 11
type input "522-93-5349"
click at [277, 151] on button "Download" at bounding box center [283, 152] width 28 height 12
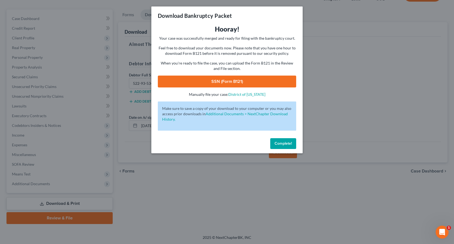
click at [276, 81] on link "SSN (Form B121)" at bounding box center [227, 82] width 138 height 12
click at [288, 149] on div "Complete!" at bounding box center [226, 144] width 151 height 17
click at [287, 145] on span "Complete!" at bounding box center [282, 143] width 17 height 5
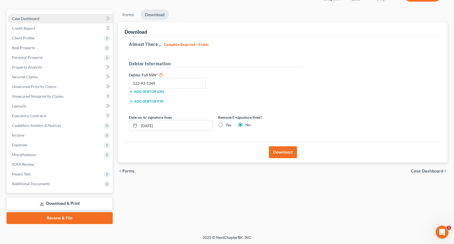
scroll to position [0, 0]
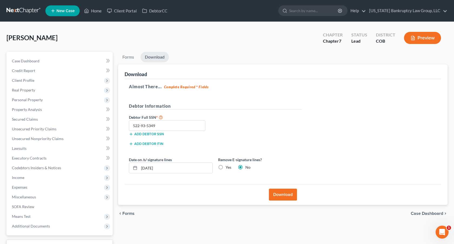
click at [28, 10] on link at bounding box center [23, 11] width 35 height 10
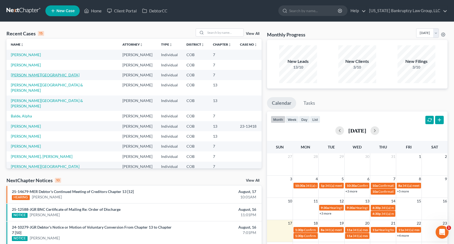
click at [26, 75] on link "[PERSON_NAME][GEOGRAPHIC_DATA]" at bounding box center [45, 75] width 69 height 5
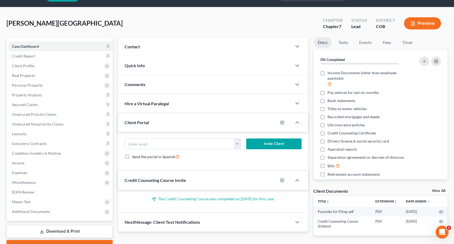
scroll to position [42, 0]
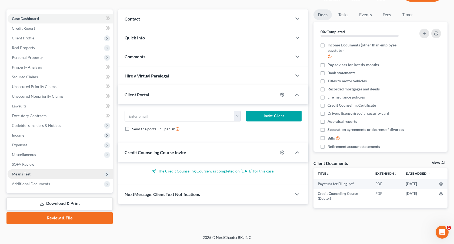
click at [33, 172] on span "Means Test" at bounding box center [60, 174] width 105 height 10
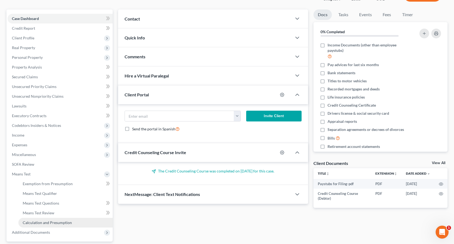
click at [51, 220] on span "Calculation and Presumption" at bounding box center [47, 222] width 49 height 5
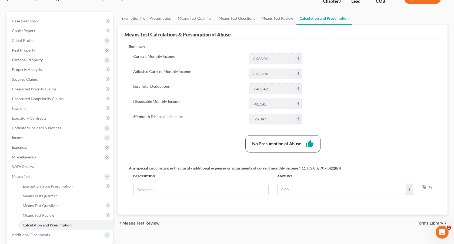
scroll to position [45, 0]
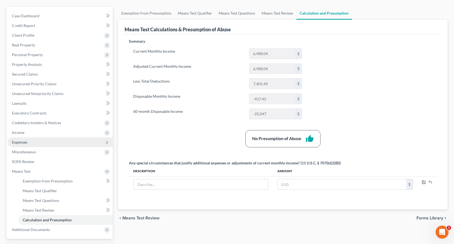
click at [45, 138] on span "Expenses" at bounding box center [60, 143] width 105 height 10
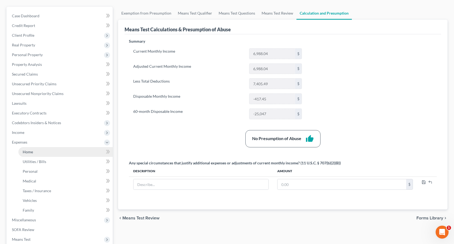
click at [51, 149] on link "Home" at bounding box center [65, 152] width 94 height 10
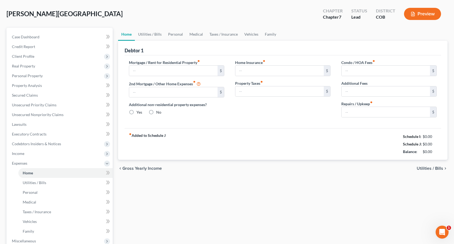
type input "1,800.00"
type input "0.00"
radio input "true"
type input "20.00"
type input "0.00"
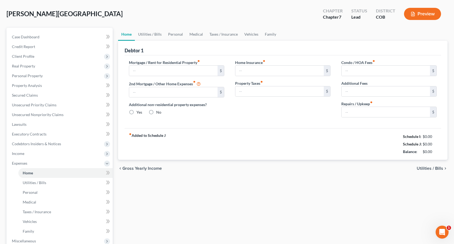
type input "0.00"
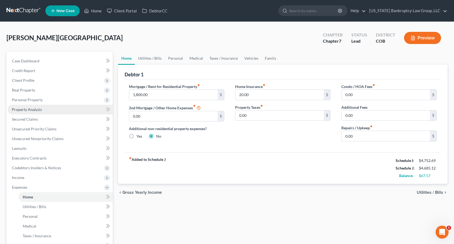
click at [35, 111] on span "Property Analysis" at bounding box center [27, 109] width 30 height 5
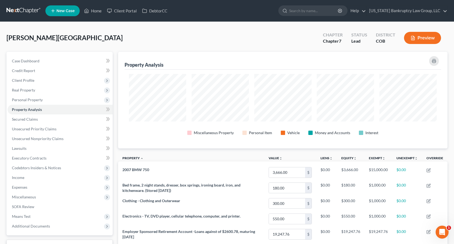
click at [30, 9] on link at bounding box center [23, 11] width 35 height 10
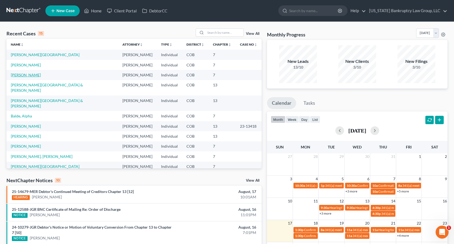
click at [31, 74] on link "[PERSON_NAME]" at bounding box center [26, 75] width 30 height 5
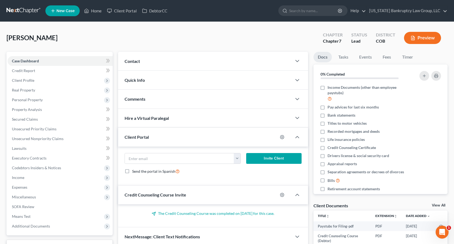
scroll to position [42, 0]
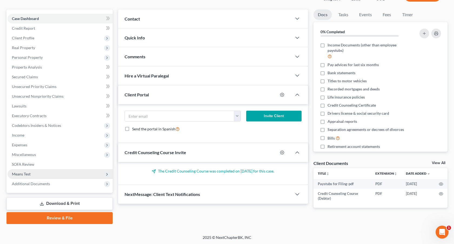
click at [33, 174] on span "Means Test" at bounding box center [60, 174] width 105 height 10
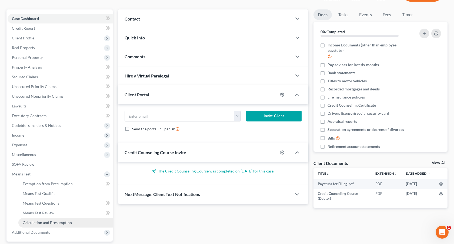
click at [57, 223] on span "Calculation and Presumption" at bounding box center [47, 222] width 49 height 5
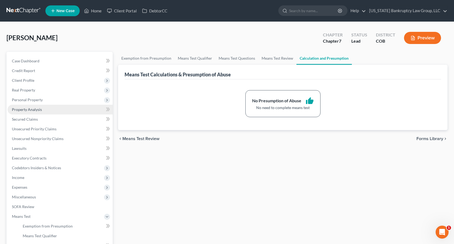
click at [41, 108] on span "Property Analysis" at bounding box center [27, 109] width 30 height 5
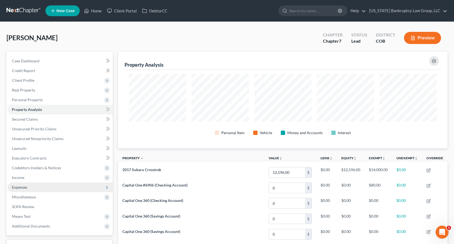
click at [28, 184] on span "Expenses" at bounding box center [60, 188] width 105 height 10
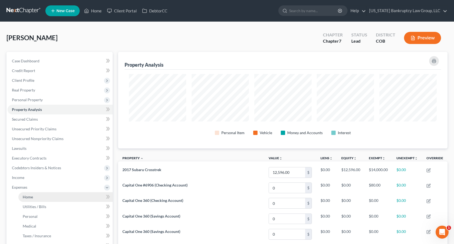
click at [45, 195] on link "Home" at bounding box center [65, 197] width 94 height 10
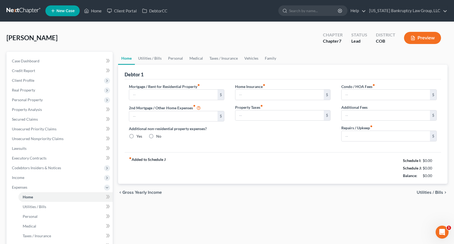
type input "0.00"
radio input "true"
type input "8.00"
type input "0.00"
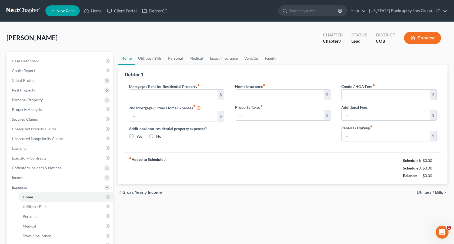
type input "0.00"
click at [27, 10] on link at bounding box center [23, 11] width 35 height 10
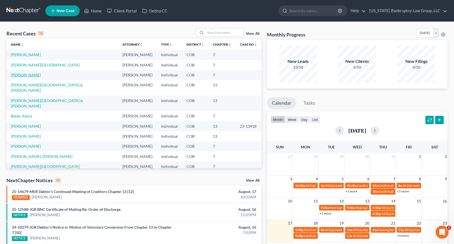
click at [28, 75] on link "[PERSON_NAME]" at bounding box center [26, 75] width 30 height 5
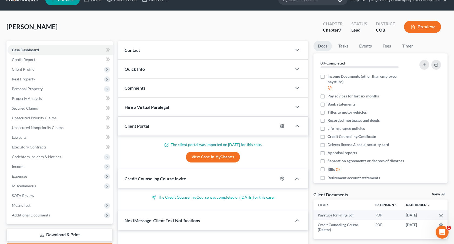
scroll to position [75, 0]
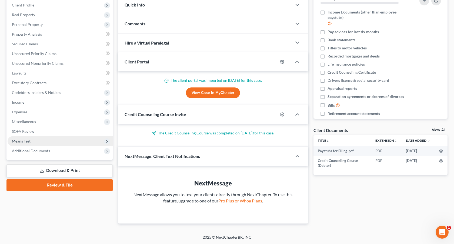
click at [37, 141] on span "Means Test" at bounding box center [60, 141] width 105 height 10
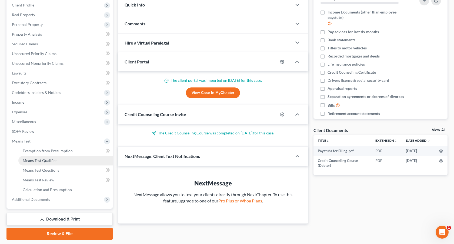
click at [46, 159] on span "Means Test Qualifier" at bounding box center [40, 160] width 34 height 5
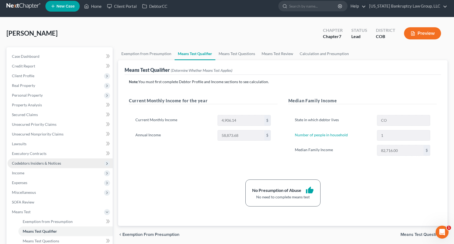
scroll to position [8, 0]
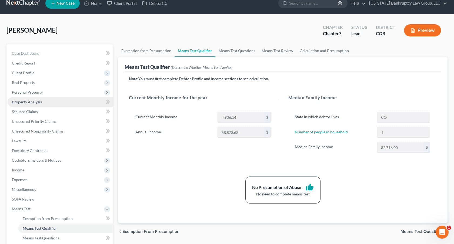
click at [43, 101] on link "Property Analysis" at bounding box center [60, 102] width 105 height 10
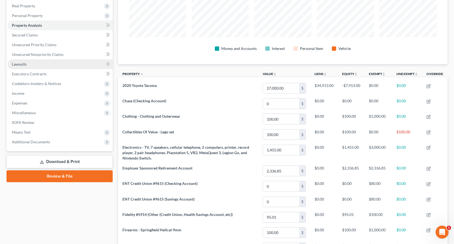
scroll to position [67, 0]
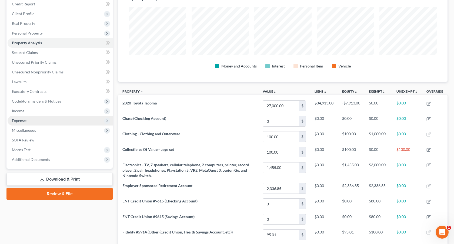
click at [32, 119] on span "Expenses" at bounding box center [60, 121] width 105 height 10
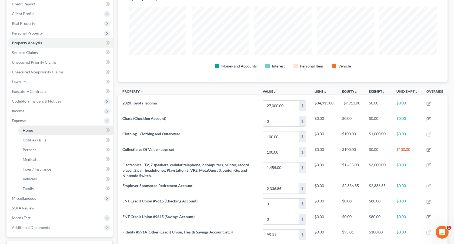
click at [34, 128] on link "Home" at bounding box center [65, 131] width 94 height 10
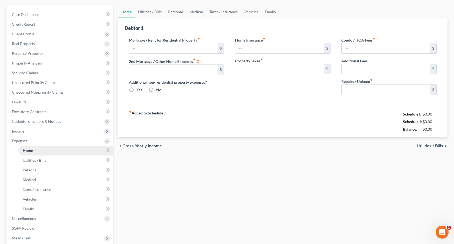
type input "1,784.00"
type input "0.00"
radio input "true"
type input "15.00"
type input "0.00"
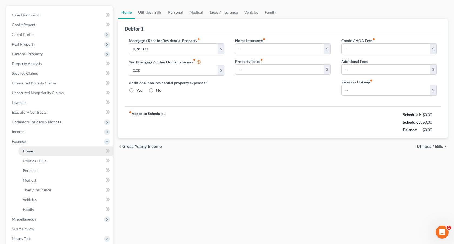
type input "0.00"
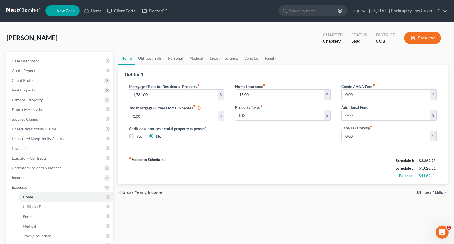
click at [24, 11] on link at bounding box center [23, 11] width 35 height 10
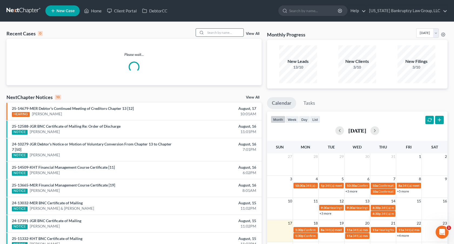
click at [217, 33] on input "search" at bounding box center [225, 33] width 38 height 8
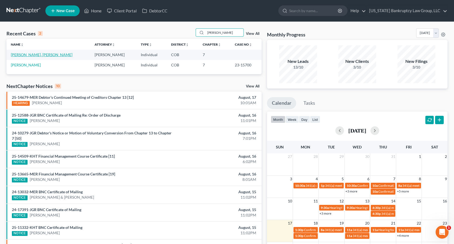
type input "russell"
click at [26, 54] on link "[PERSON_NAME], [PERSON_NAME]" at bounding box center [42, 54] width 62 height 5
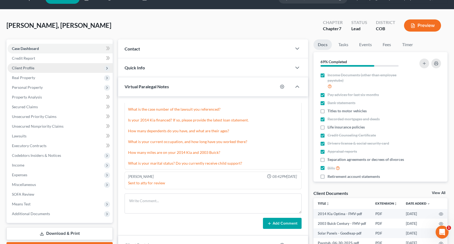
scroll to position [18, 0]
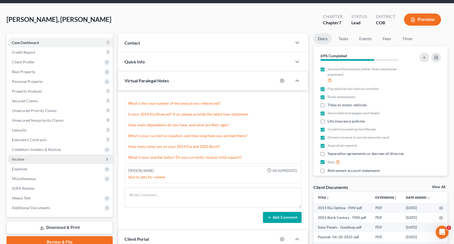
click at [27, 161] on span "Income" at bounding box center [60, 160] width 105 height 10
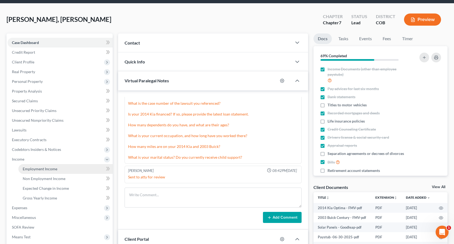
click at [37, 168] on span "Employment Income" at bounding box center [40, 169] width 35 height 5
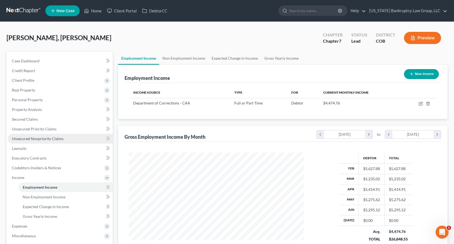
scroll to position [97, 186]
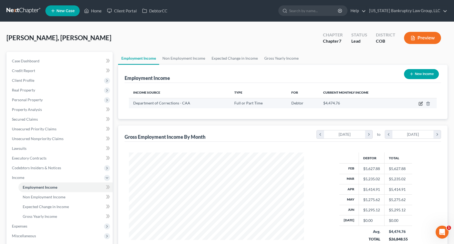
click at [420, 102] on icon "button" at bounding box center [420, 104] width 4 height 4
select select "0"
select select "5"
select select "0"
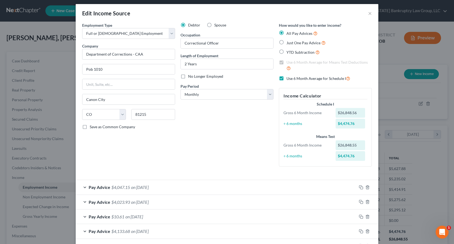
scroll to position [0, 0]
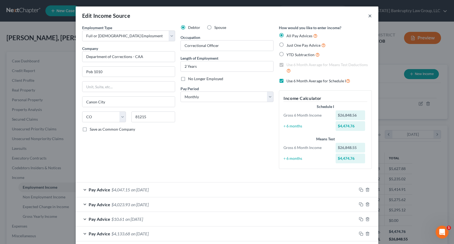
click at [370, 14] on button "×" at bounding box center [370, 15] width 4 height 6
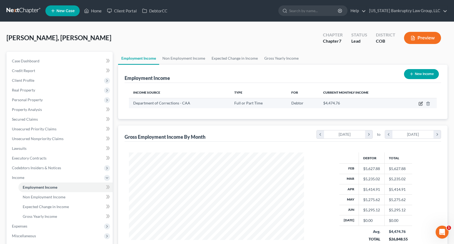
click at [420, 104] on icon "button" at bounding box center [421, 103] width 2 height 2
select select "0"
select select "5"
select select "0"
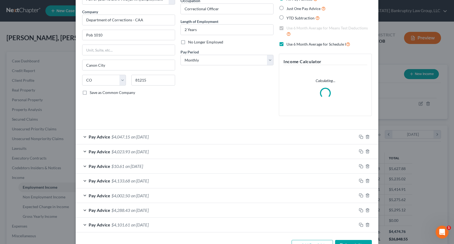
scroll to position [41, 0]
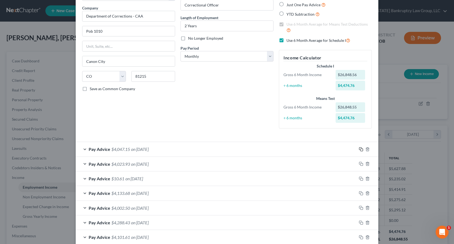
click at [362, 149] on icon "button" at bounding box center [361, 149] width 4 height 4
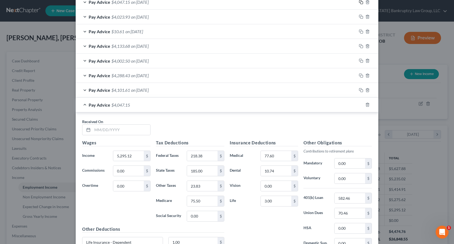
scroll to position [196, 0]
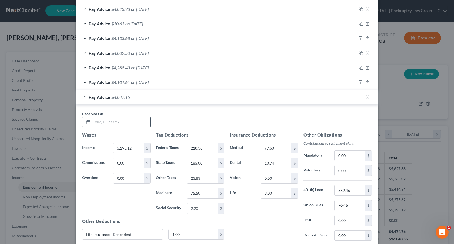
click at [126, 125] on input "text" at bounding box center [121, 122] width 58 height 10
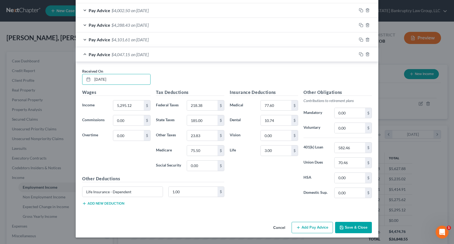
type input "07/31/2025"
click at [347, 232] on button "Save & Close" at bounding box center [353, 227] width 37 height 11
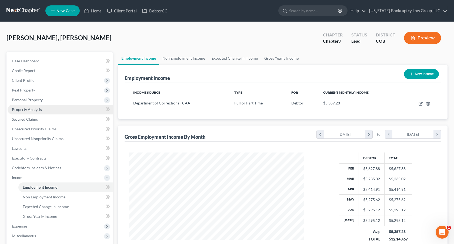
scroll to position [81, 0]
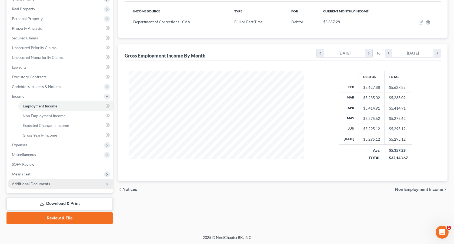
click at [38, 182] on span "Additional Documents" at bounding box center [31, 184] width 38 height 5
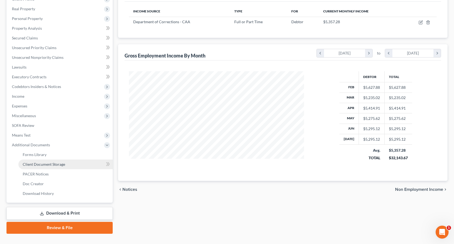
click at [52, 165] on span "Client Document Storage" at bounding box center [44, 164] width 42 height 5
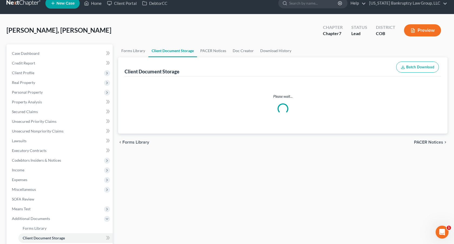
scroll to position [1, 0]
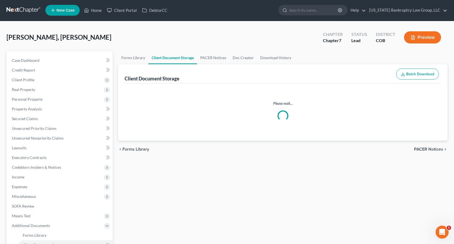
select select "5"
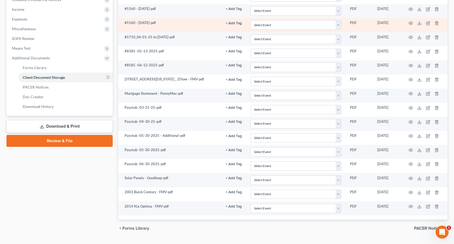
scroll to position [169, 0]
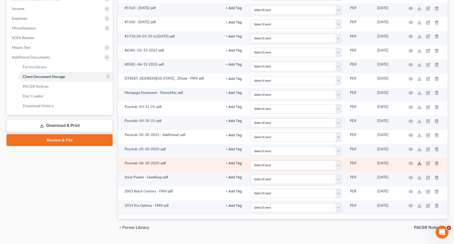
click at [420, 163] on polyline at bounding box center [419, 163] width 2 height 1
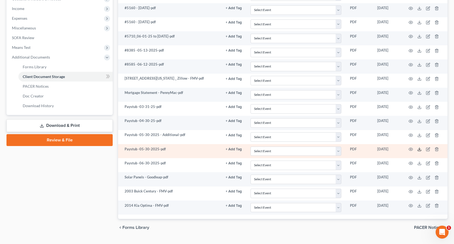
click at [419, 149] on polyline at bounding box center [419, 149] width 2 height 1
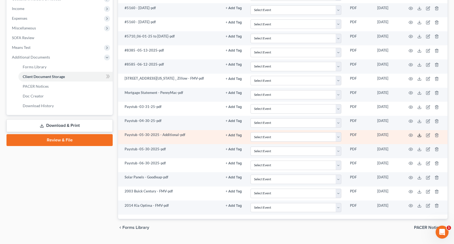
click at [419, 136] on icon at bounding box center [419, 135] width 4 height 4
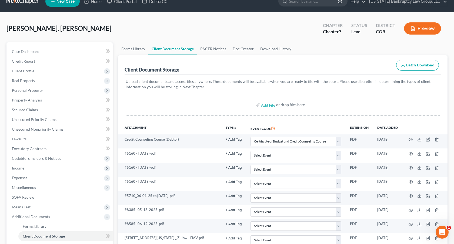
scroll to position [0, 0]
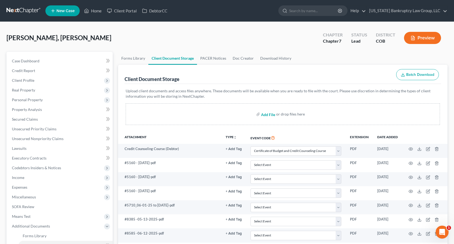
click at [266, 113] on input "file" at bounding box center [267, 114] width 13 height 10
type input "C:\fakepath\Paystubs for Filing.pdf"
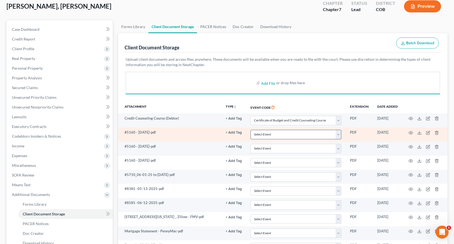
scroll to position [57, 0]
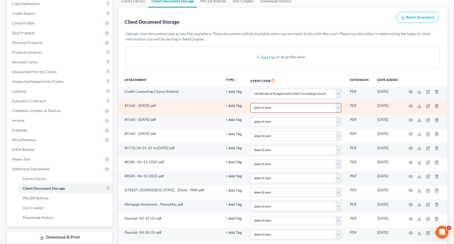
select select "5"
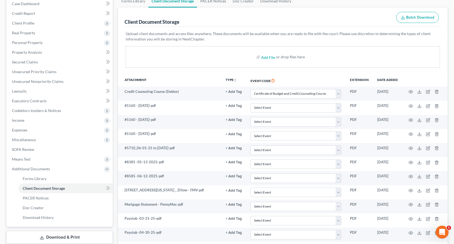
scroll to position [196, 0]
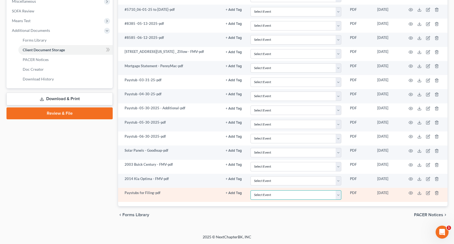
click at [262, 193] on select "Select Event 1009-1.1 Notice of Amendments 20 Largest Unsecured Creditors Amend…" at bounding box center [295, 194] width 91 height 9
select select "28"
click at [251, 190] on select "Select Event 1009-1.1 Notice of Amendments 20 Largest Unsecured Creditors Amend…" at bounding box center [295, 194] width 91 height 9
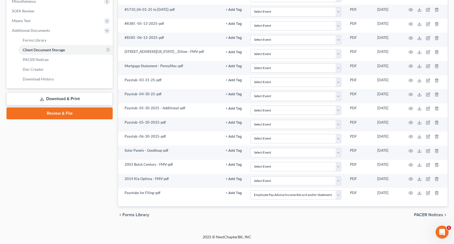
click at [77, 98] on link "Download & Print" at bounding box center [59, 99] width 106 height 13
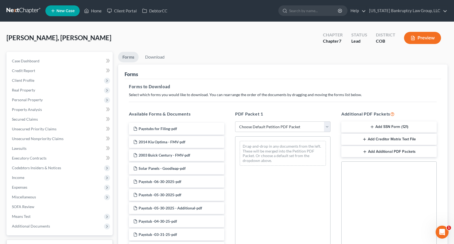
click at [363, 125] on button "Add SSN Form (121)" at bounding box center [388, 127] width 95 height 11
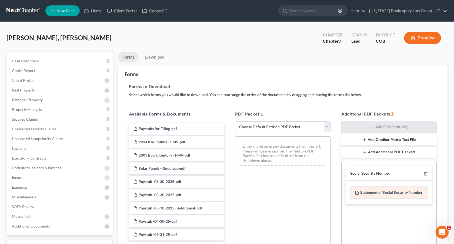
scroll to position [89, 0]
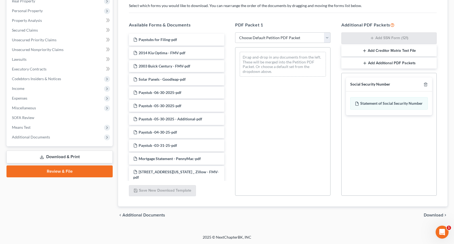
click at [426, 213] on span "Download" at bounding box center [433, 215] width 19 height 4
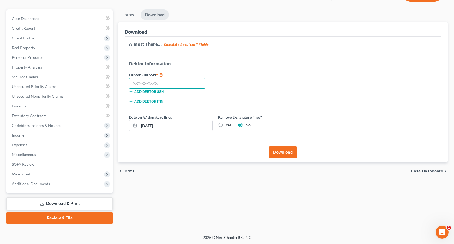
click at [188, 85] on input "text" at bounding box center [167, 83] width 76 height 11
type input "541-49-0174"
click at [275, 149] on button "Download" at bounding box center [283, 152] width 28 height 12
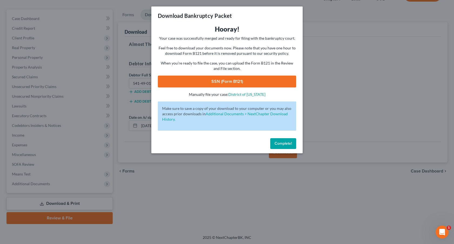
click at [256, 83] on link "SSN (Form B121)" at bounding box center [227, 82] width 138 height 12
click at [282, 144] on span "Complete!" at bounding box center [282, 143] width 17 height 5
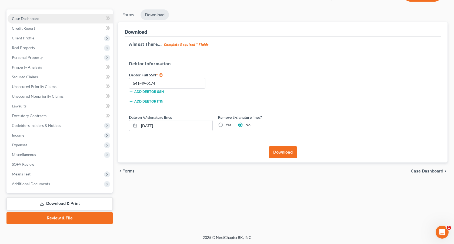
scroll to position [0, 0]
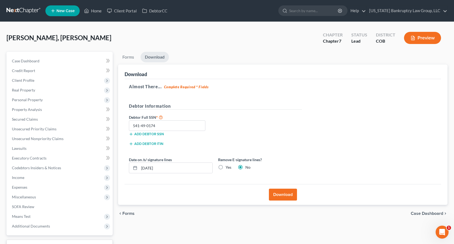
click at [27, 9] on link at bounding box center [23, 11] width 35 height 10
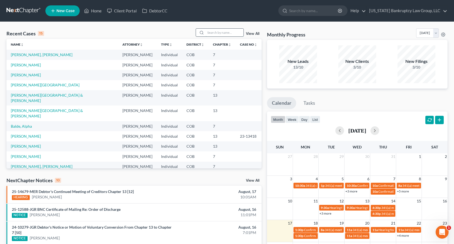
click at [232, 32] on input "search" at bounding box center [225, 33] width 38 height 8
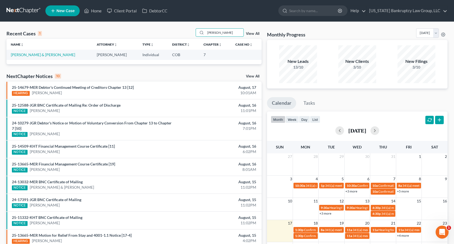
type input "[PERSON_NAME]"
click at [31, 10] on link at bounding box center [23, 11] width 35 height 10
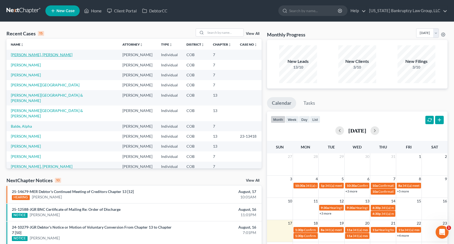
click at [35, 55] on link "[PERSON_NAME], [PERSON_NAME]" at bounding box center [42, 54] width 62 height 5
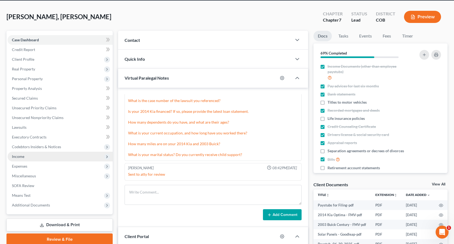
scroll to position [32, 0]
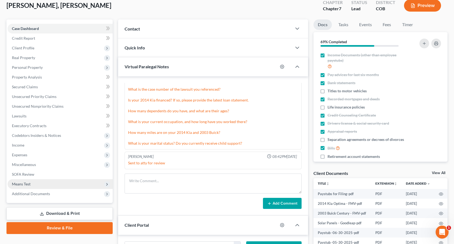
click at [33, 184] on span "Means Test" at bounding box center [60, 184] width 105 height 10
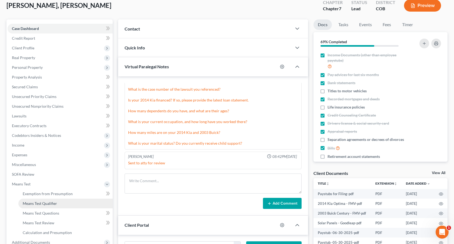
click at [43, 206] on span "Means Test Qualifier" at bounding box center [40, 203] width 34 height 5
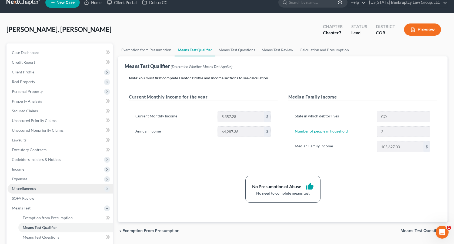
scroll to position [13, 0]
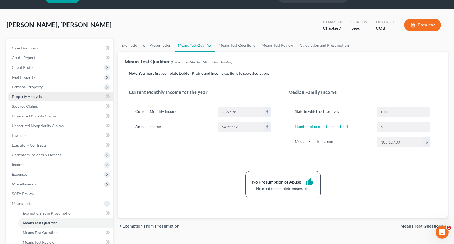
click at [34, 97] on span "Property Analysis" at bounding box center [27, 96] width 30 height 5
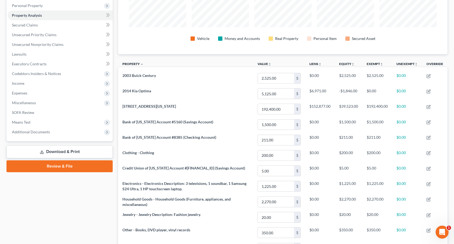
scroll to position [72, 0]
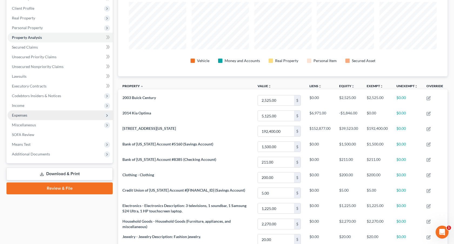
click at [34, 115] on span "Expenses" at bounding box center [60, 116] width 105 height 10
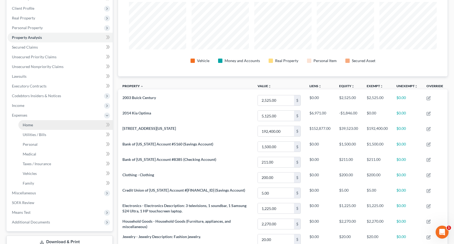
click at [36, 122] on link "Home" at bounding box center [65, 125] width 94 height 10
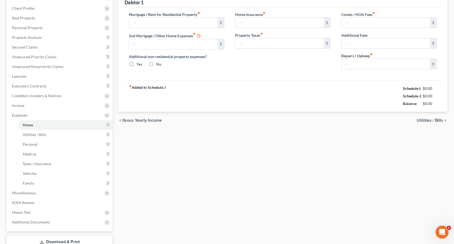
scroll to position [31, 0]
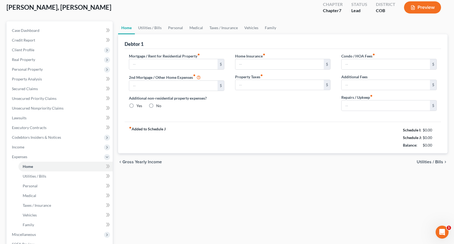
type input "1,225.41"
type input "0.00"
radio input "true"
type input "0.00"
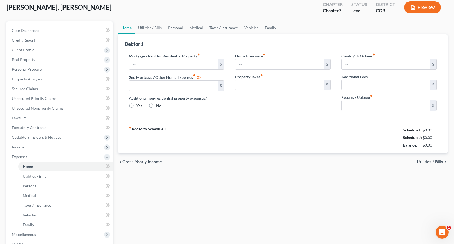
type input "0.00"
type input "100.00"
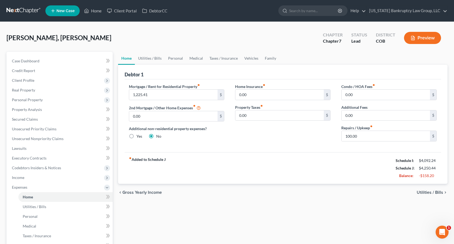
click at [29, 7] on link at bounding box center [23, 11] width 35 height 10
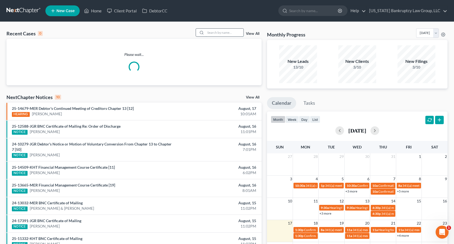
click at [231, 34] on input "search" at bounding box center [225, 33] width 38 height 8
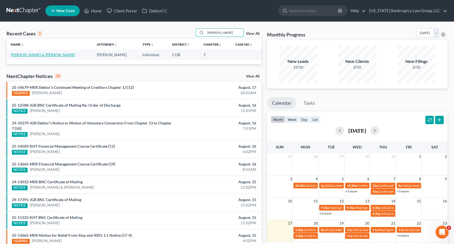
type input "[PERSON_NAME]"
click at [24, 54] on link "[PERSON_NAME] & [PERSON_NAME]" at bounding box center [43, 54] width 64 height 5
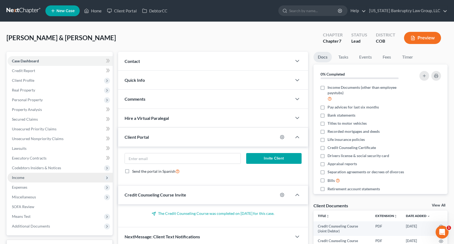
click at [27, 179] on span "Income" at bounding box center [60, 178] width 105 height 10
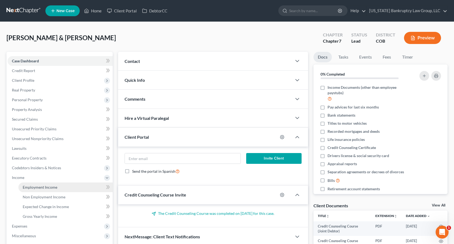
click at [34, 186] on span "Employment Income" at bounding box center [40, 187] width 35 height 5
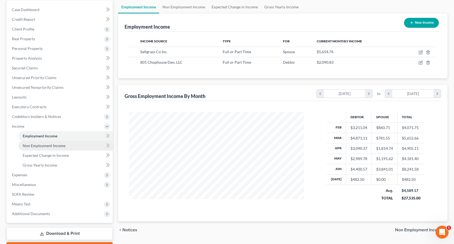
scroll to position [54, 0]
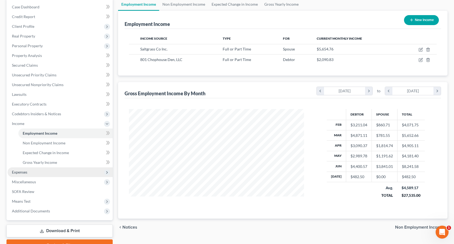
click at [28, 168] on span "Expenses" at bounding box center [60, 173] width 105 height 10
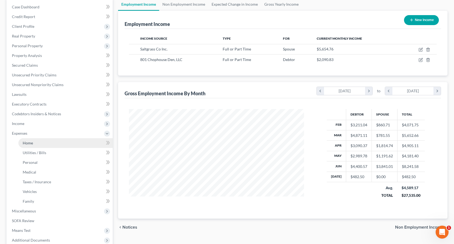
click at [32, 145] on span "Home" at bounding box center [28, 143] width 10 height 5
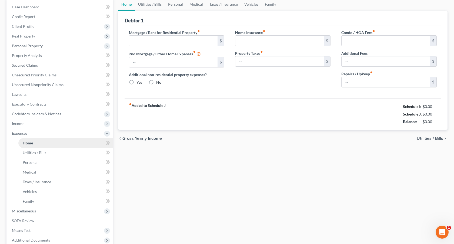
scroll to position [4, 0]
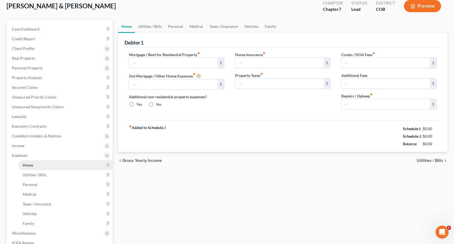
type input "2,200.00"
type input "0.00"
radio input "true"
type input "16.00"
type input "0.00"
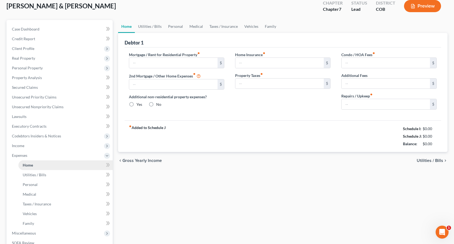
type input "0.00"
type input "100.00"
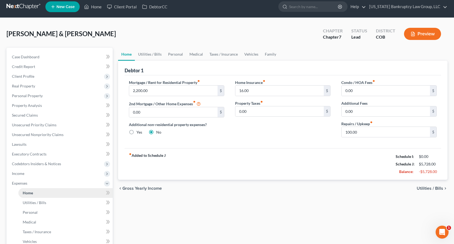
scroll to position [0, 0]
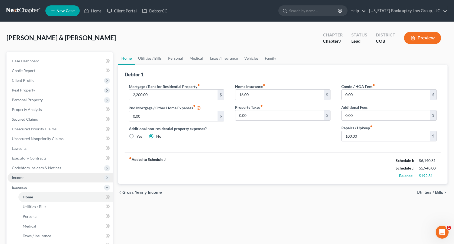
click at [25, 178] on span "Income" at bounding box center [60, 178] width 105 height 10
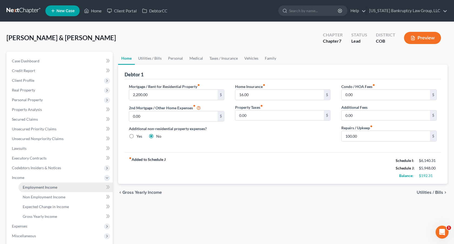
click at [59, 184] on link "Employment Income" at bounding box center [65, 188] width 94 height 10
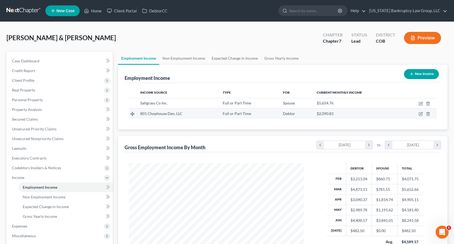
scroll to position [97, 186]
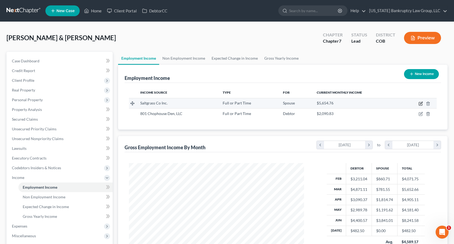
click at [421, 102] on icon "button" at bounding box center [421, 103] width 2 height 2
select select "0"
select select "45"
select select "2"
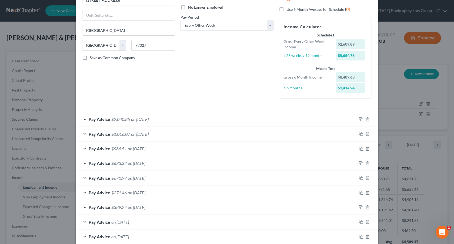
scroll to position [145, 0]
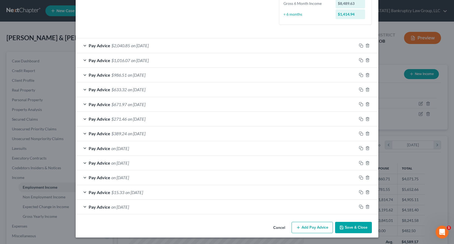
click at [355, 226] on button "Save & Close" at bounding box center [353, 227] width 37 height 11
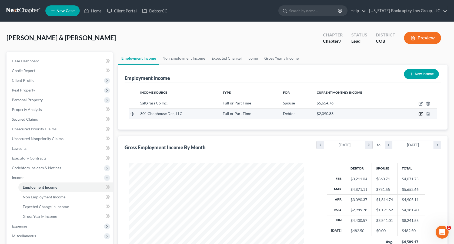
click at [420, 115] on icon "button" at bounding box center [420, 114] width 4 height 4
select select "0"
select select "17"
select select "3"
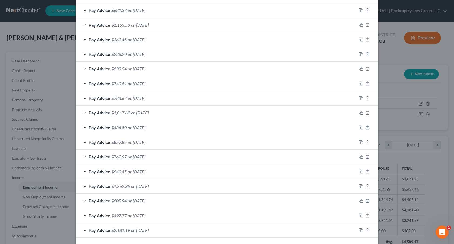
scroll to position [335, 0]
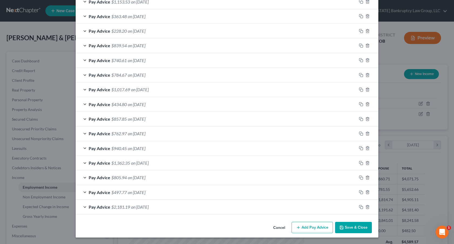
click at [347, 227] on button "Save & Close" at bounding box center [353, 227] width 37 height 11
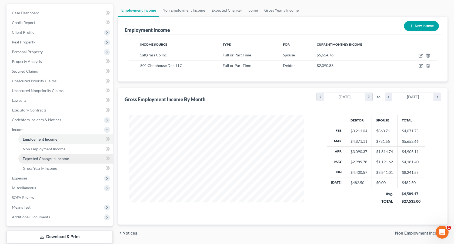
scroll to position [81, 0]
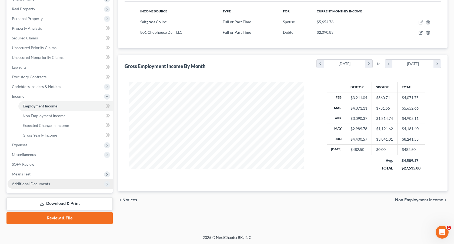
click at [35, 182] on span "Additional Documents" at bounding box center [31, 184] width 38 height 5
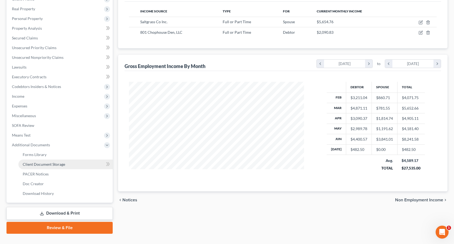
click at [52, 166] on span "Client Document Storage" at bounding box center [44, 164] width 42 height 5
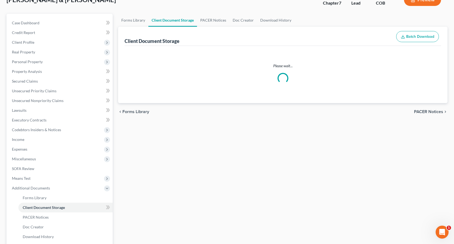
scroll to position [8, 0]
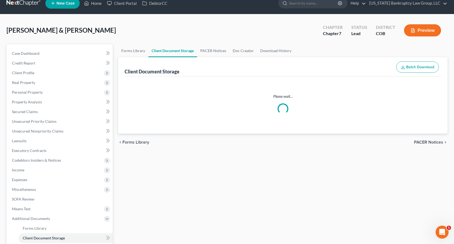
select select "5"
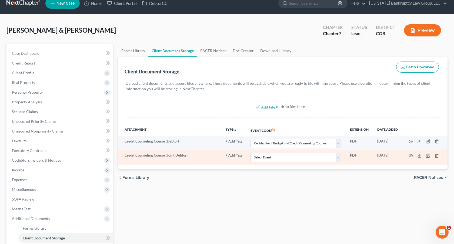
scroll to position [0, 0]
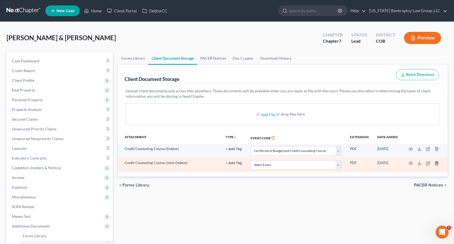
click at [435, 162] on icon "button" at bounding box center [436, 163] width 4 height 4
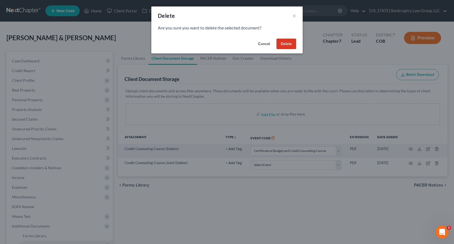
click at [288, 42] on button "Delete" at bounding box center [286, 44] width 20 height 11
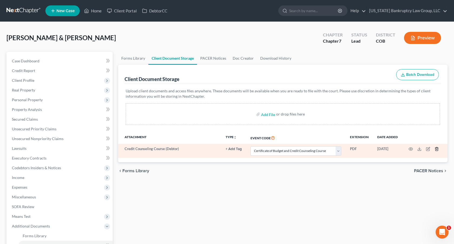
click at [438, 148] on icon "button" at bounding box center [436, 149] width 4 height 4
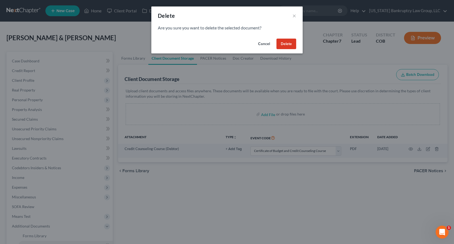
click at [285, 44] on button "Delete" at bounding box center [286, 44] width 20 height 11
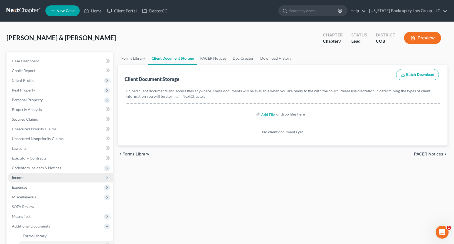
click at [35, 179] on span "Income" at bounding box center [60, 178] width 105 height 10
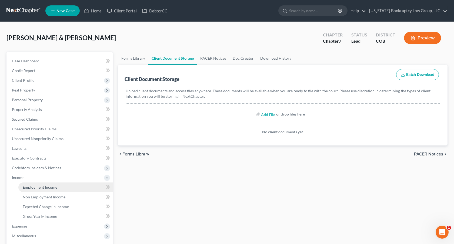
click at [38, 185] on span "Employment Income" at bounding box center [40, 187] width 35 height 5
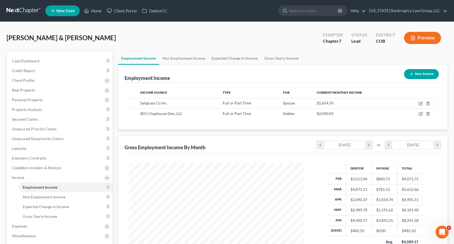
scroll to position [97, 186]
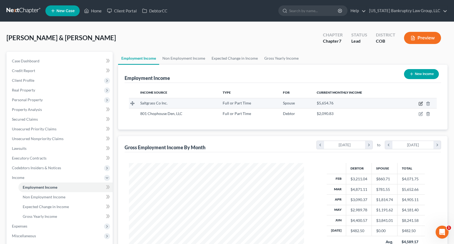
click at [420, 103] on icon "button" at bounding box center [420, 104] width 4 height 4
select select "0"
select select "45"
select select "2"
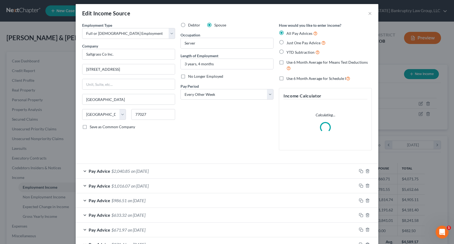
scroll to position [3, 0]
